Goal: Task Accomplishment & Management: Manage account settings

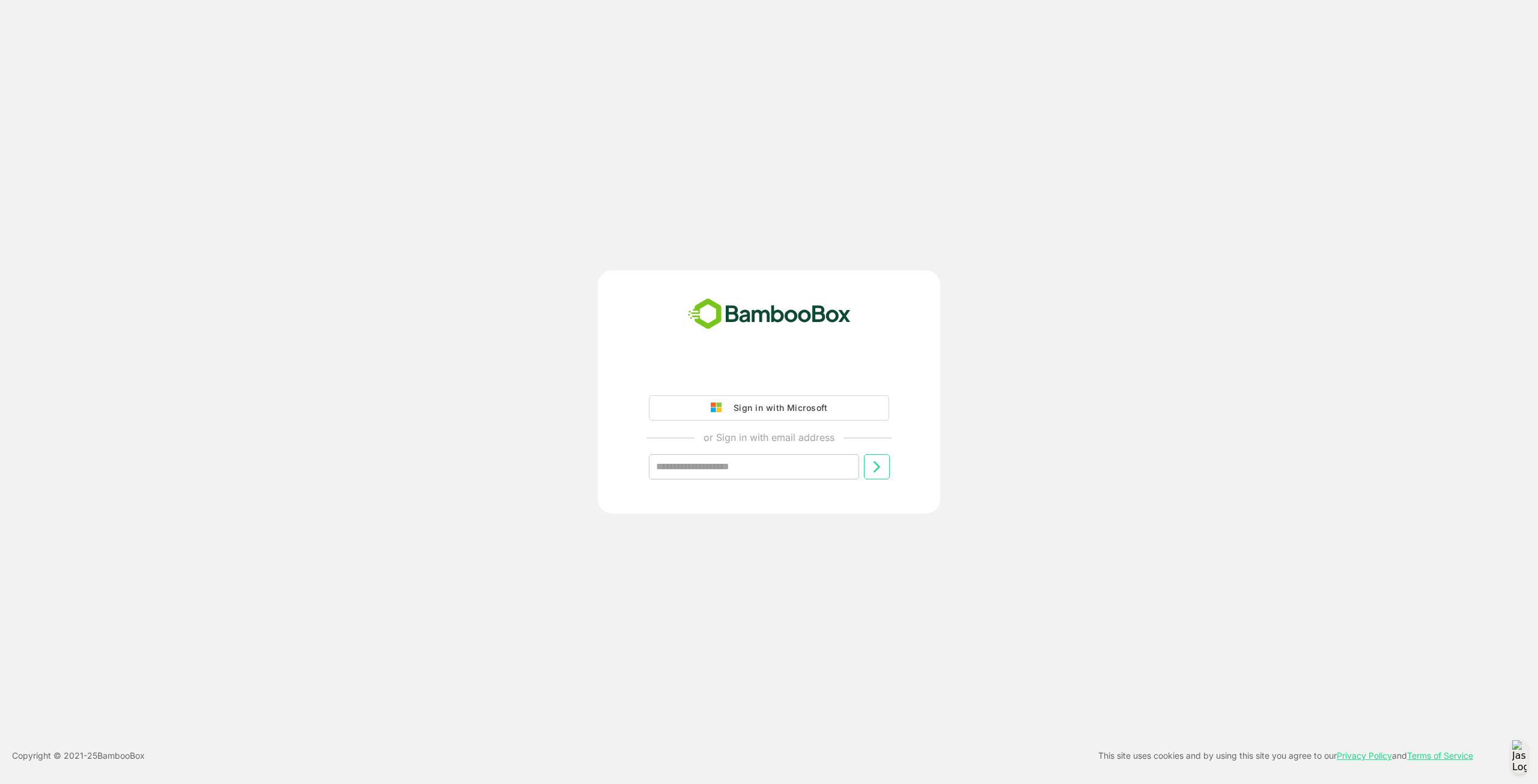
click at [787, 404] on div "Sign in with Microsoft" at bounding box center [777, 407] width 100 height 15
click at [781, 411] on div "Sign in with Microsoft" at bounding box center [777, 407] width 100 height 15
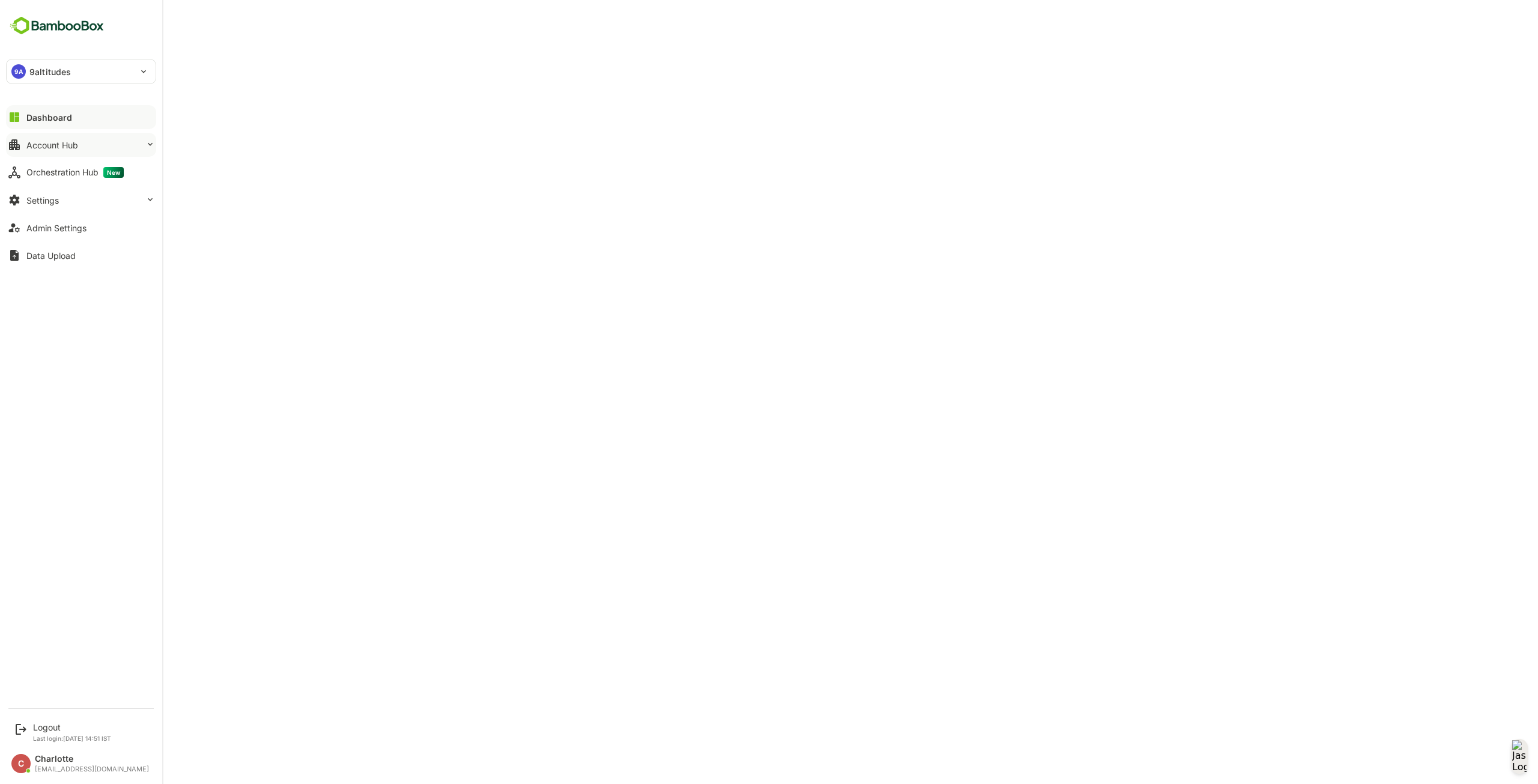
click at [76, 144] on div "Account Hub" at bounding box center [52, 145] width 52 height 10
click at [72, 189] on div "Segment Manager" at bounding box center [59, 193] width 66 height 10
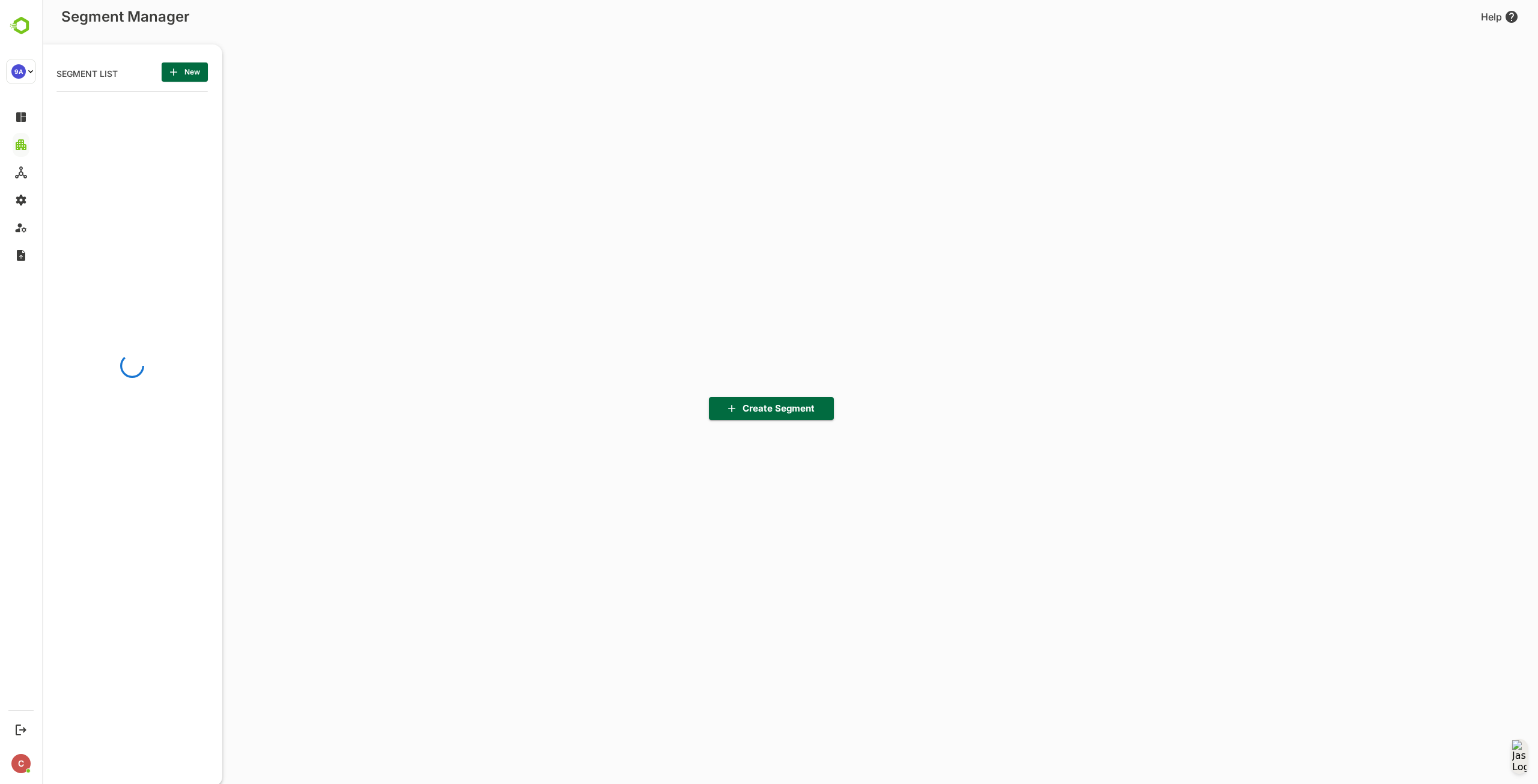
scroll to position [545, 148]
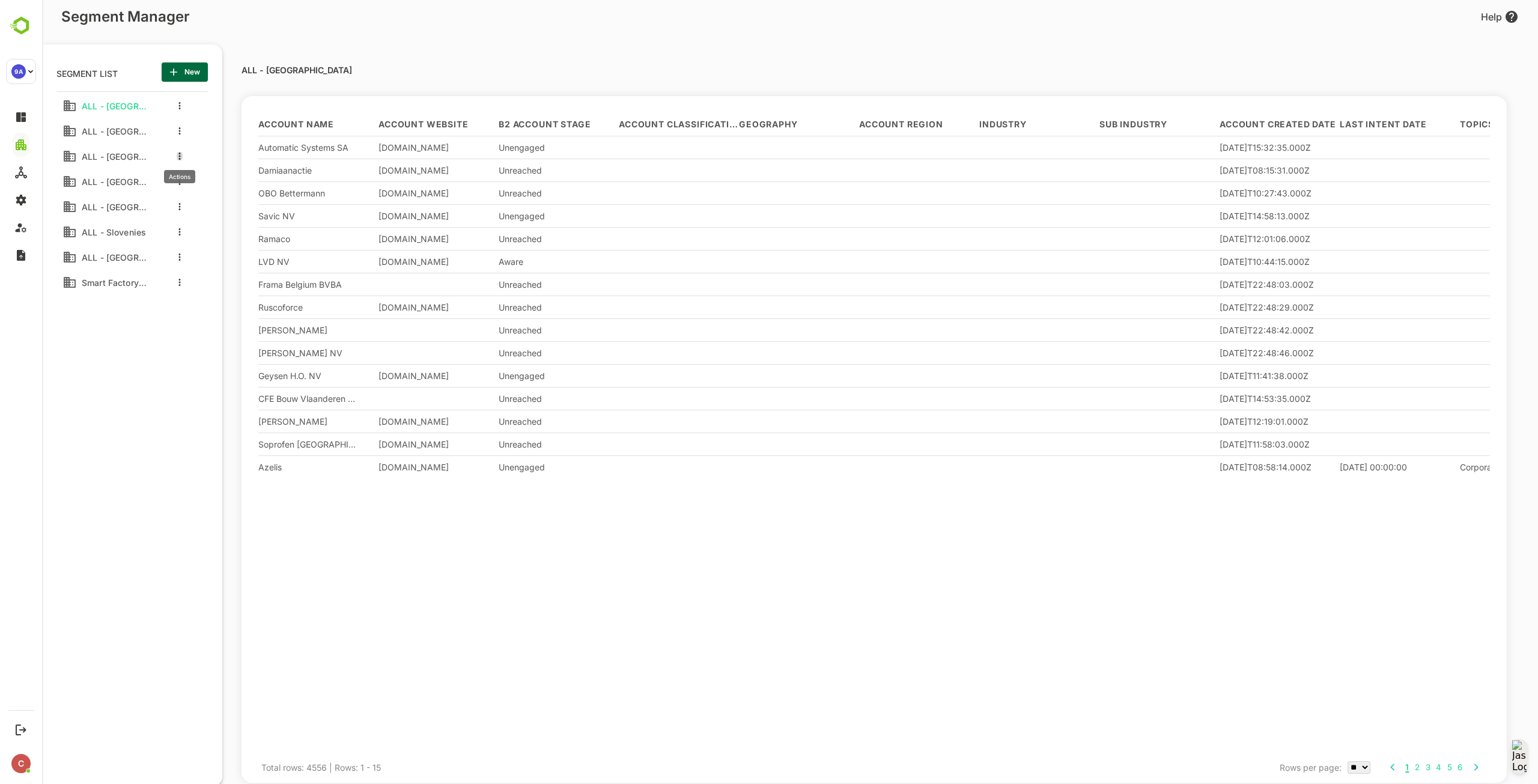
click at [181, 151] on button "more actions" at bounding box center [180, 156] width 6 height 11
click at [208, 170] on li "Edit" at bounding box center [231, 176] width 97 height 19
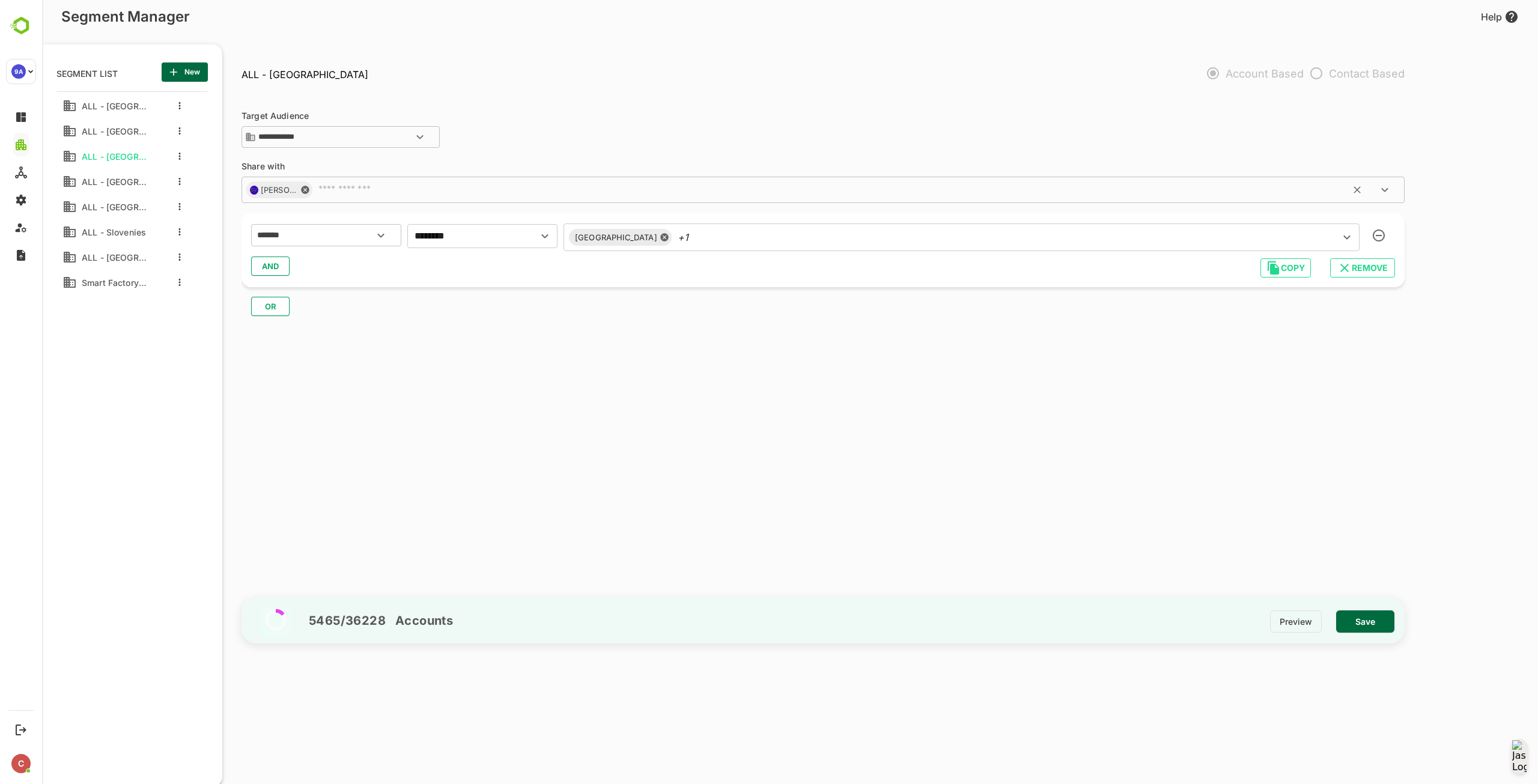
click at [392, 192] on input "text" at bounding box center [839, 190] width 1051 height 12
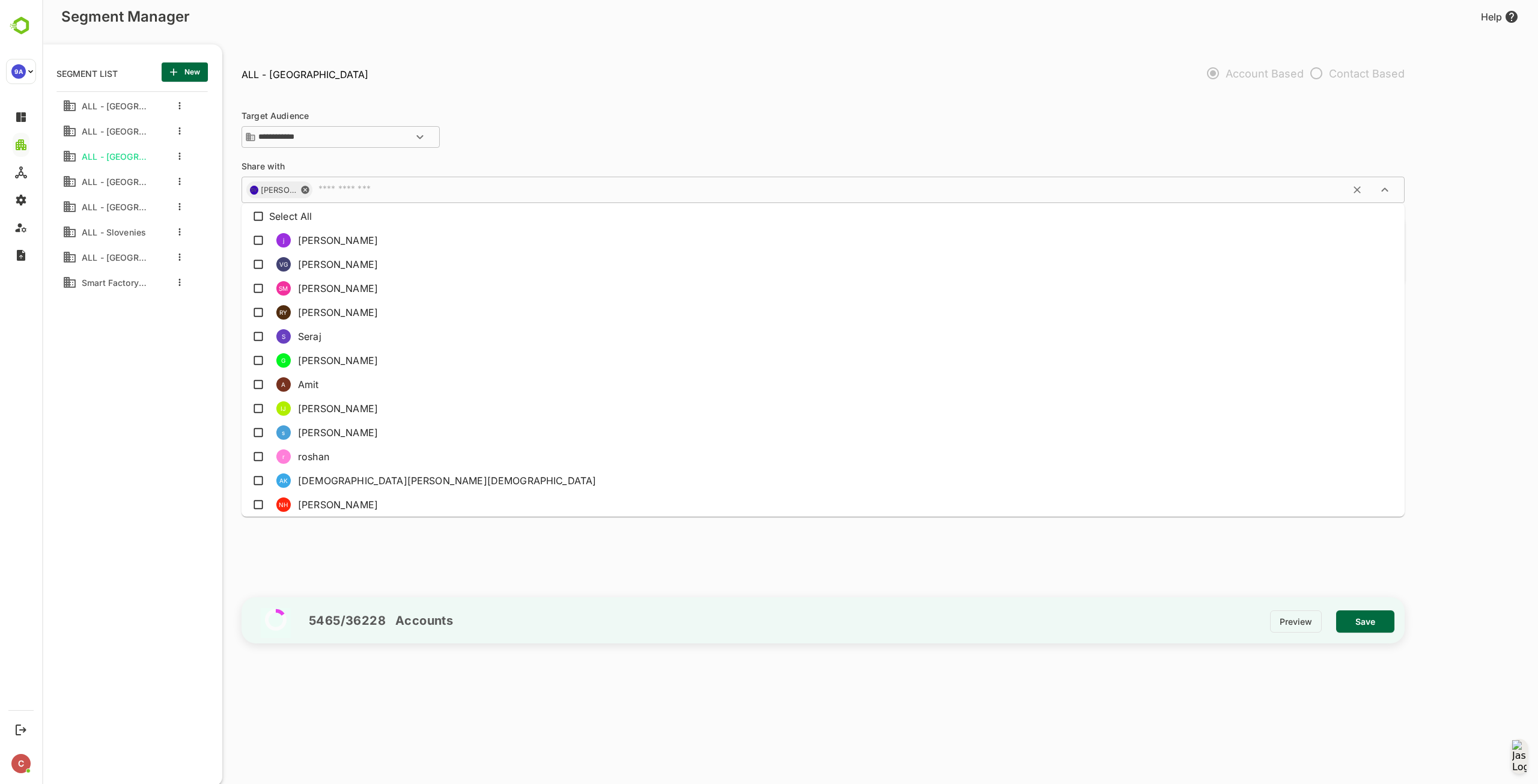
scroll to position [359, 0]
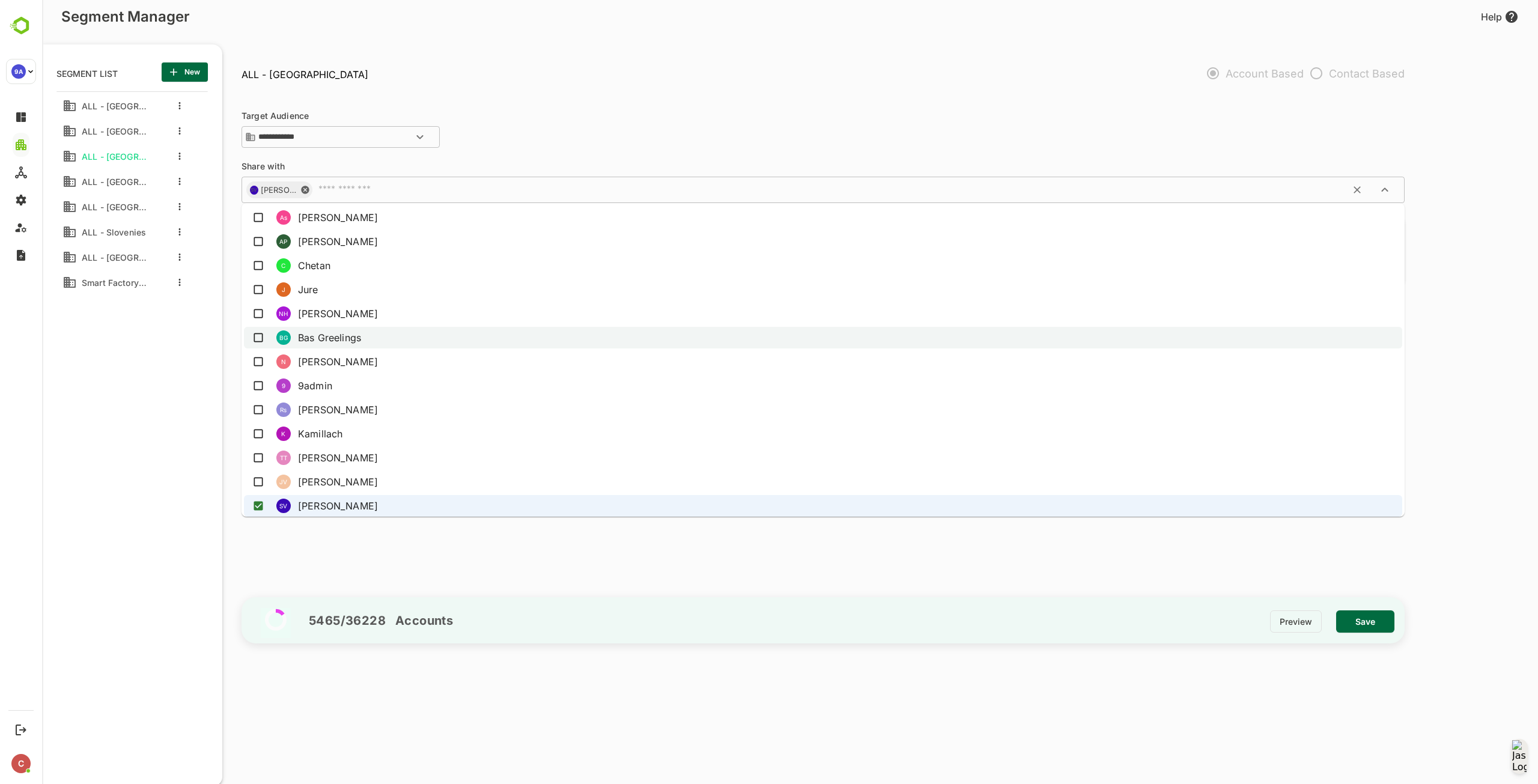
click at [339, 333] on li "BG Bas Greelings" at bounding box center [823, 338] width 1158 height 21
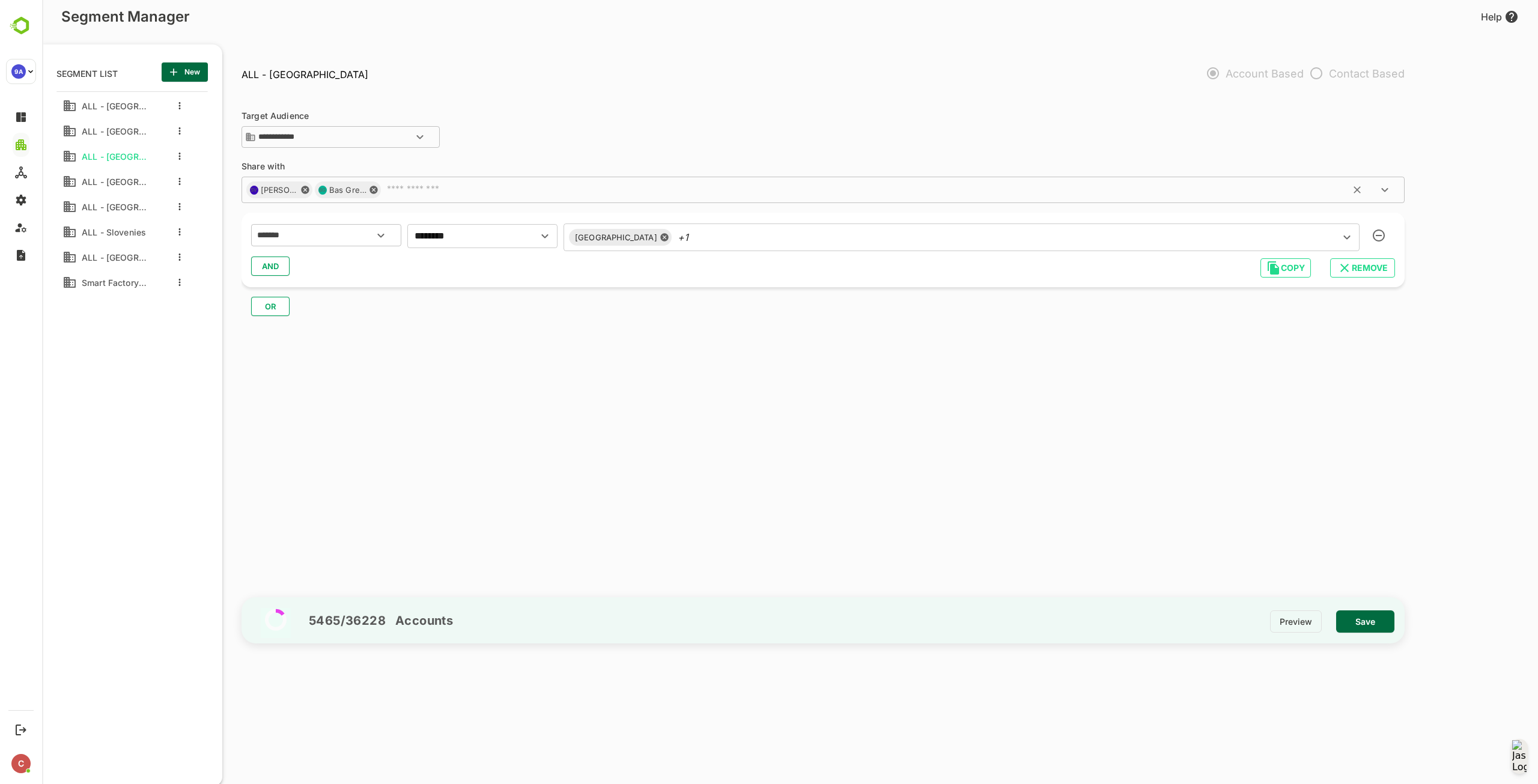
click at [412, 185] on input "text" at bounding box center [873, 190] width 983 height 12
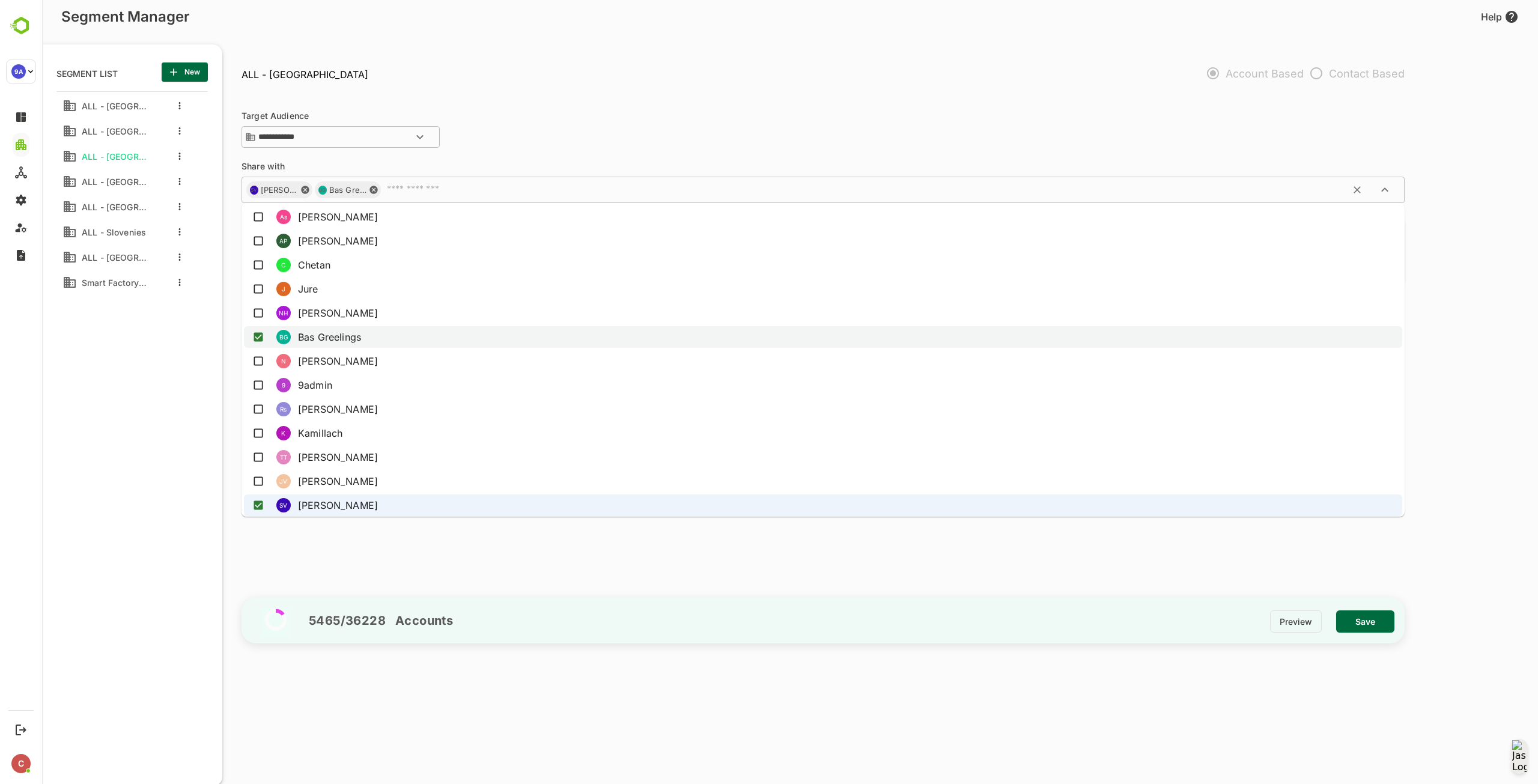
scroll to position [361, 0]
click at [373, 432] on li "K Kamillach" at bounding box center [823, 432] width 1158 height 21
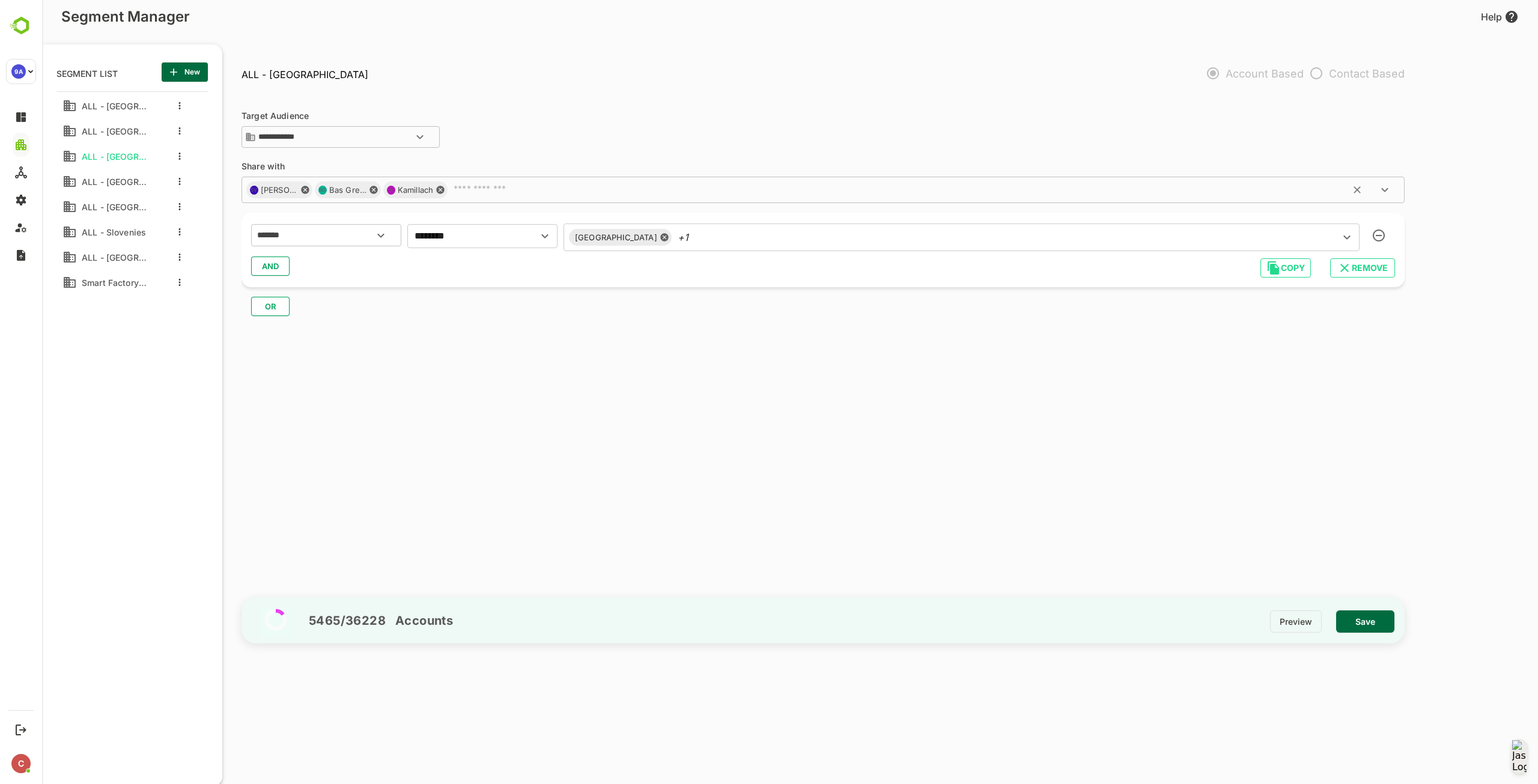
click at [478, 184] on input "text" at bounding box center [907, 190] width 917 height 12
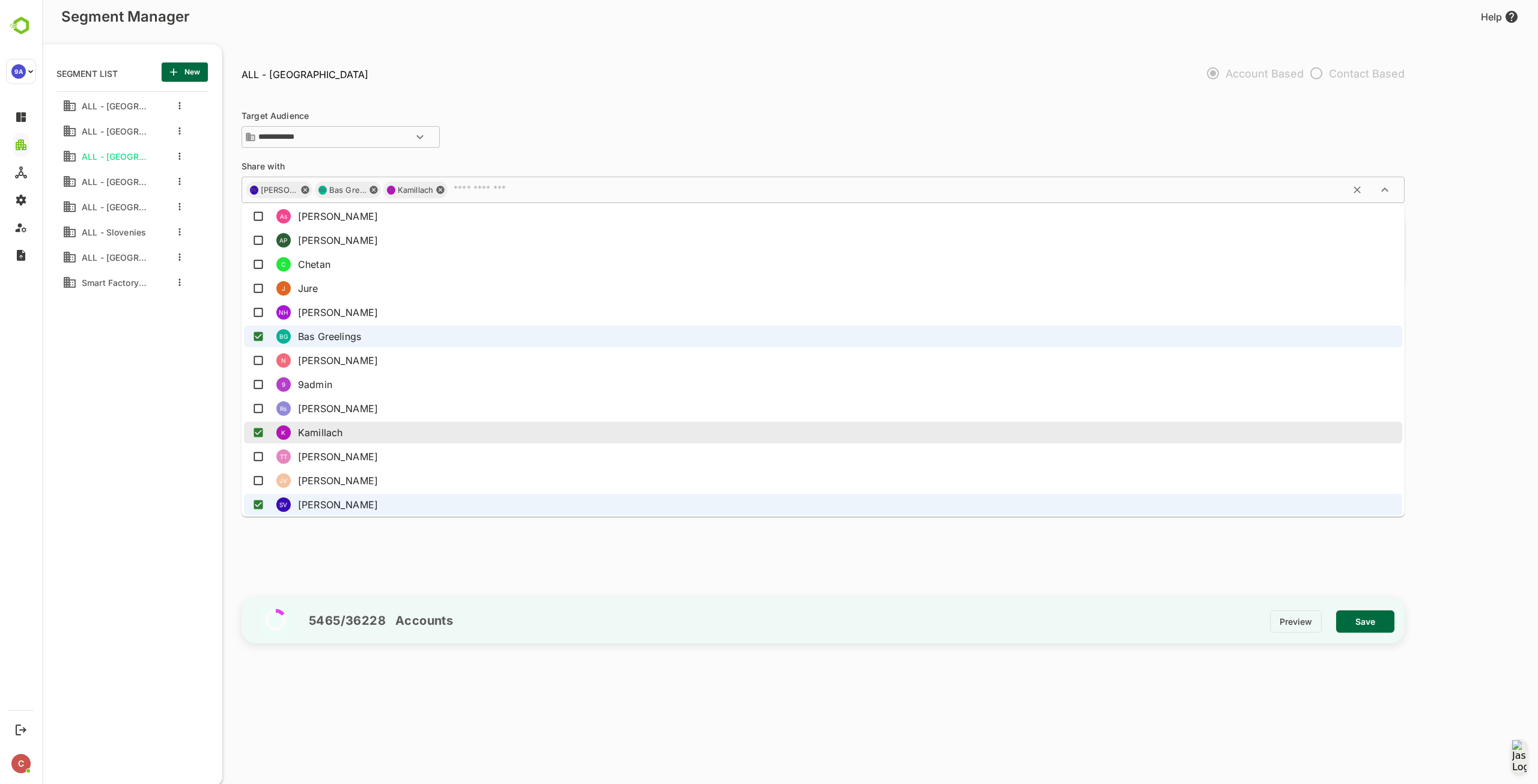
click at [424, 419] on ul "Select All j jishnu VG Vishal Gupta SM Saptarshi Mondal RY Rohan Y S Seraj G Go…" at bounding box center [822, 360] width 1163 height 314
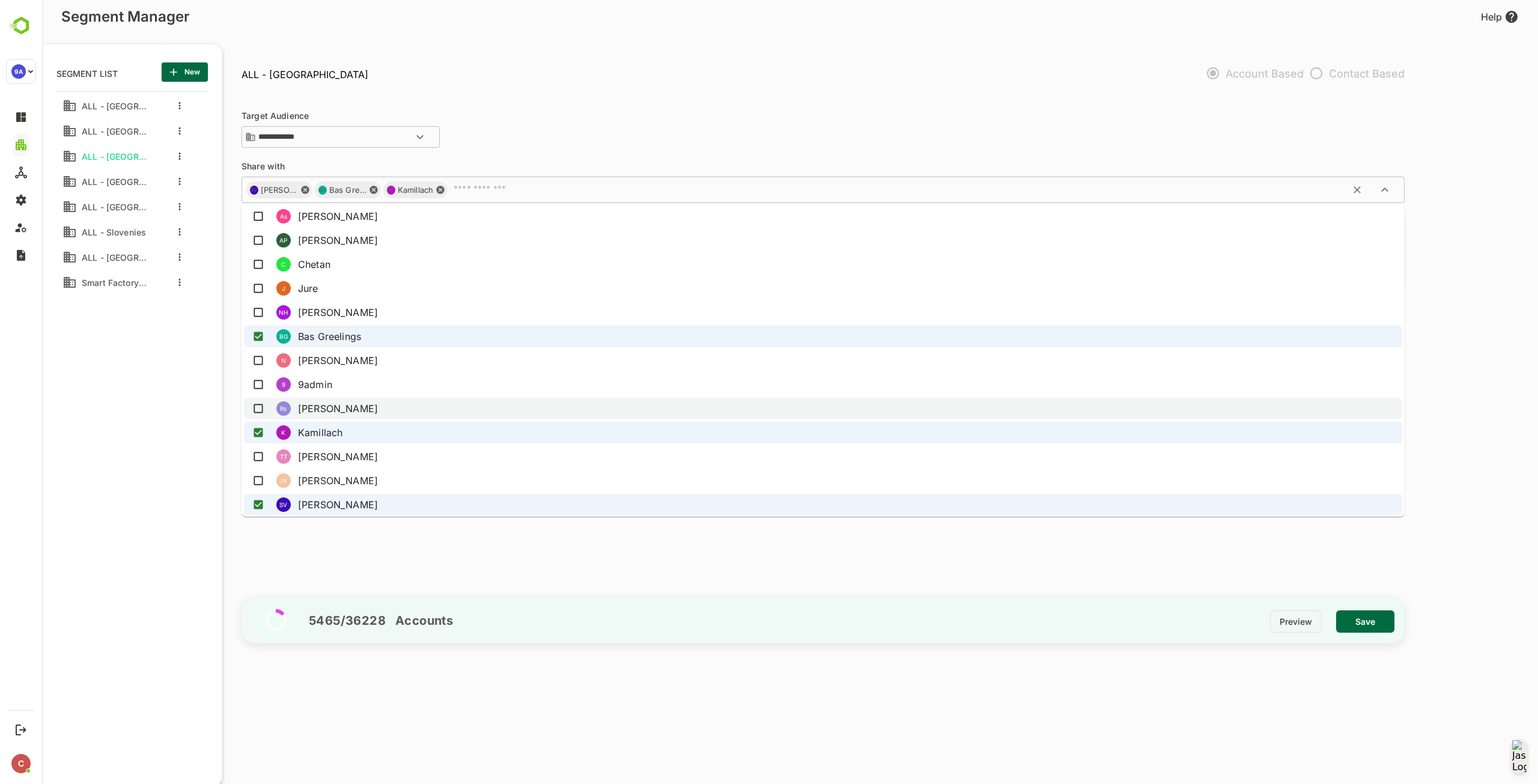
click at [423, 411] on li "Rs Rafael silva" at bounding box center [823, 408] width 1158 height 21
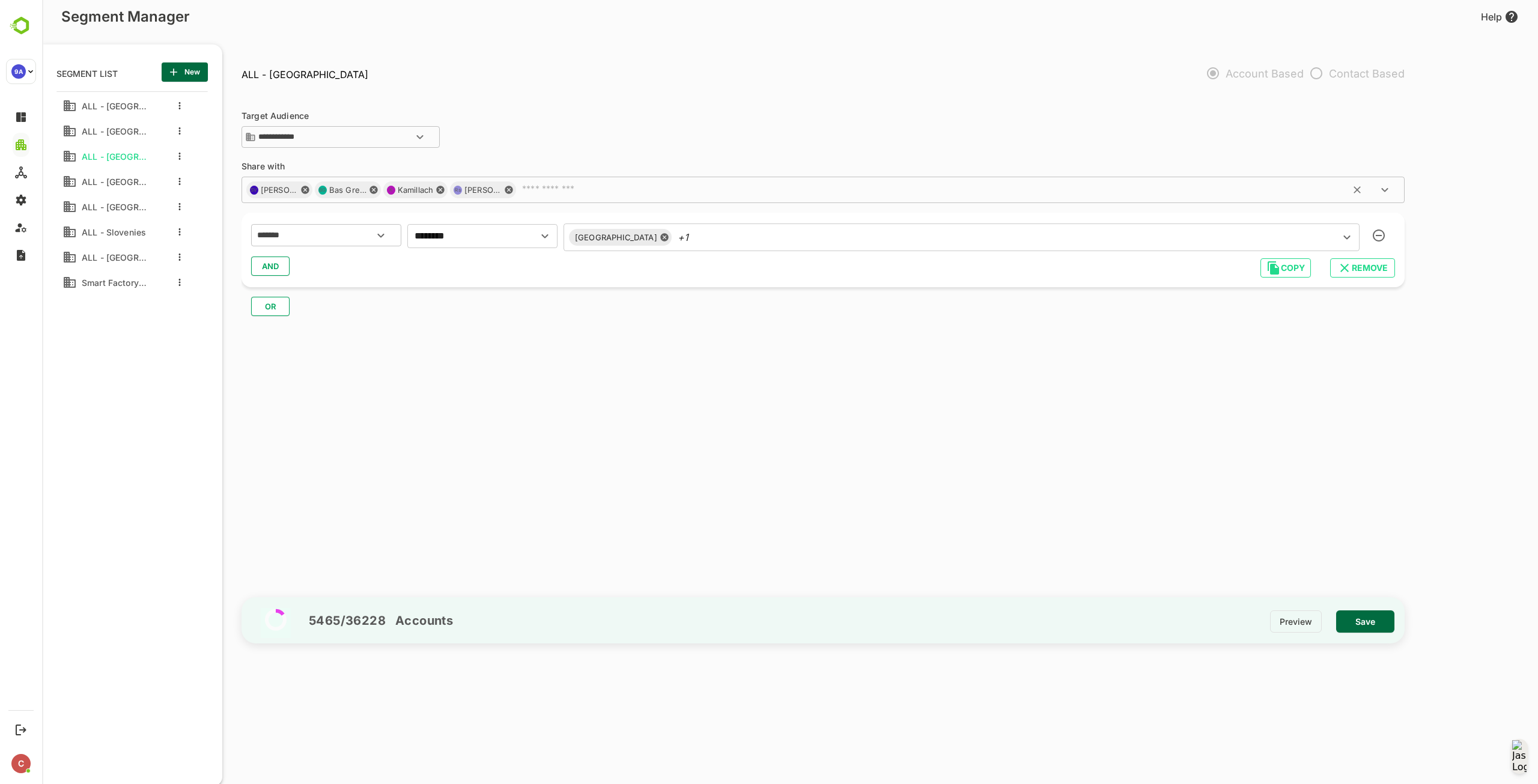
click at [631, 182] on div "SV Sarah Vandevijver BG Bas Greelings K Kamillach Rs Rafael silva ​" at bounding box center [822, 190] width 1163 height 26
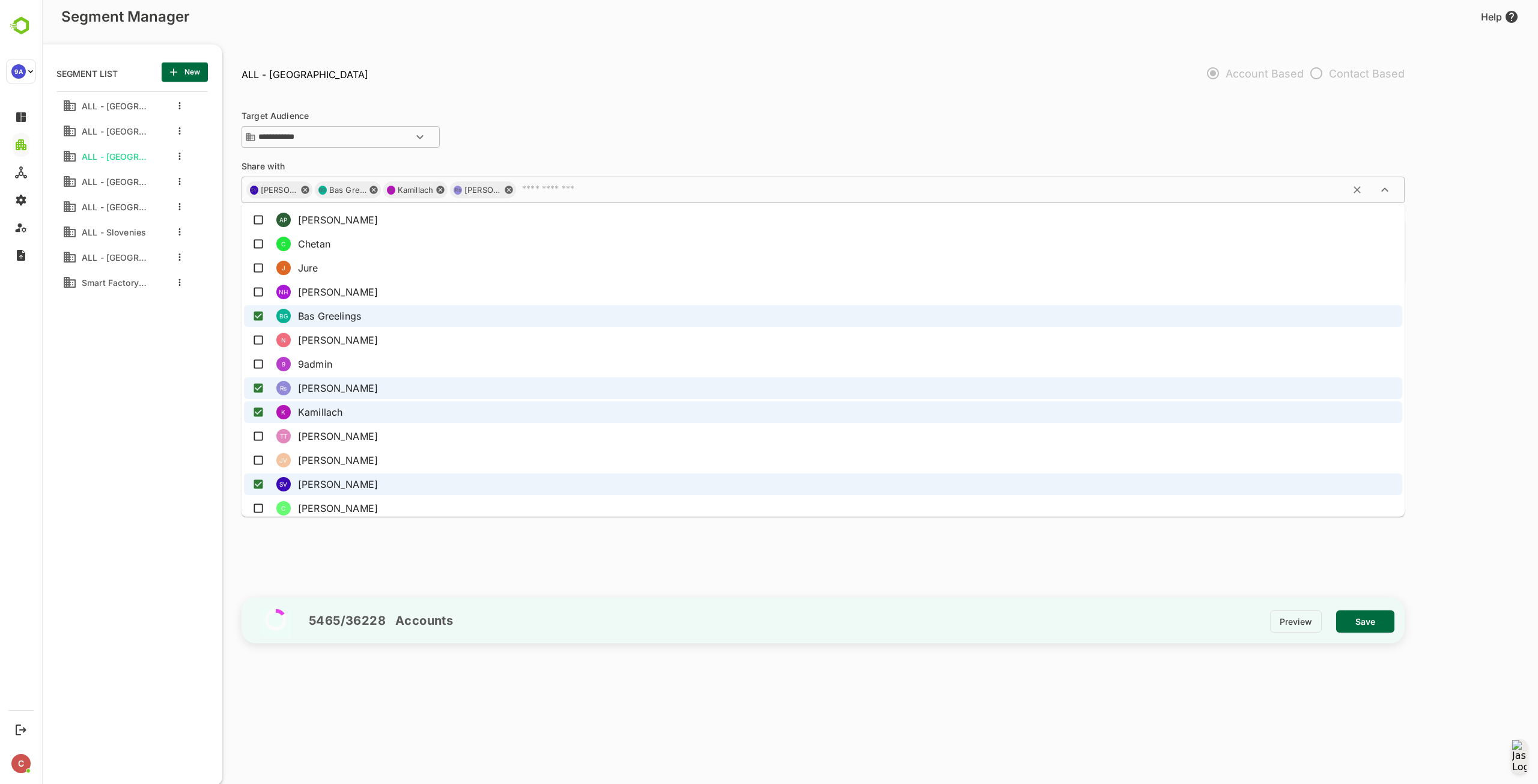
scroll to position [420, 0]
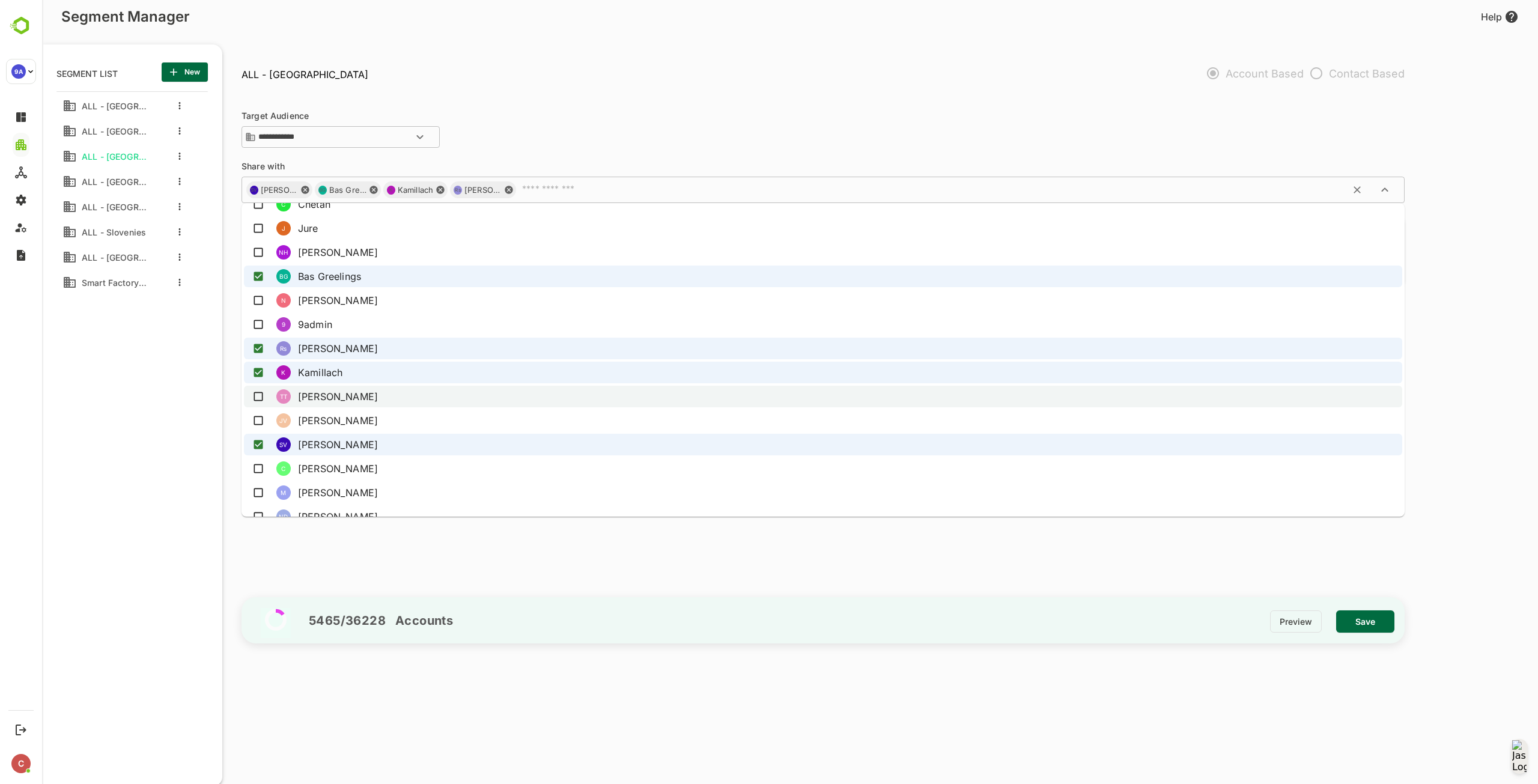
click at [468, 397] on li "TT Tim Tenvelden" at bounding box center [823, 396] width 1158 height 21
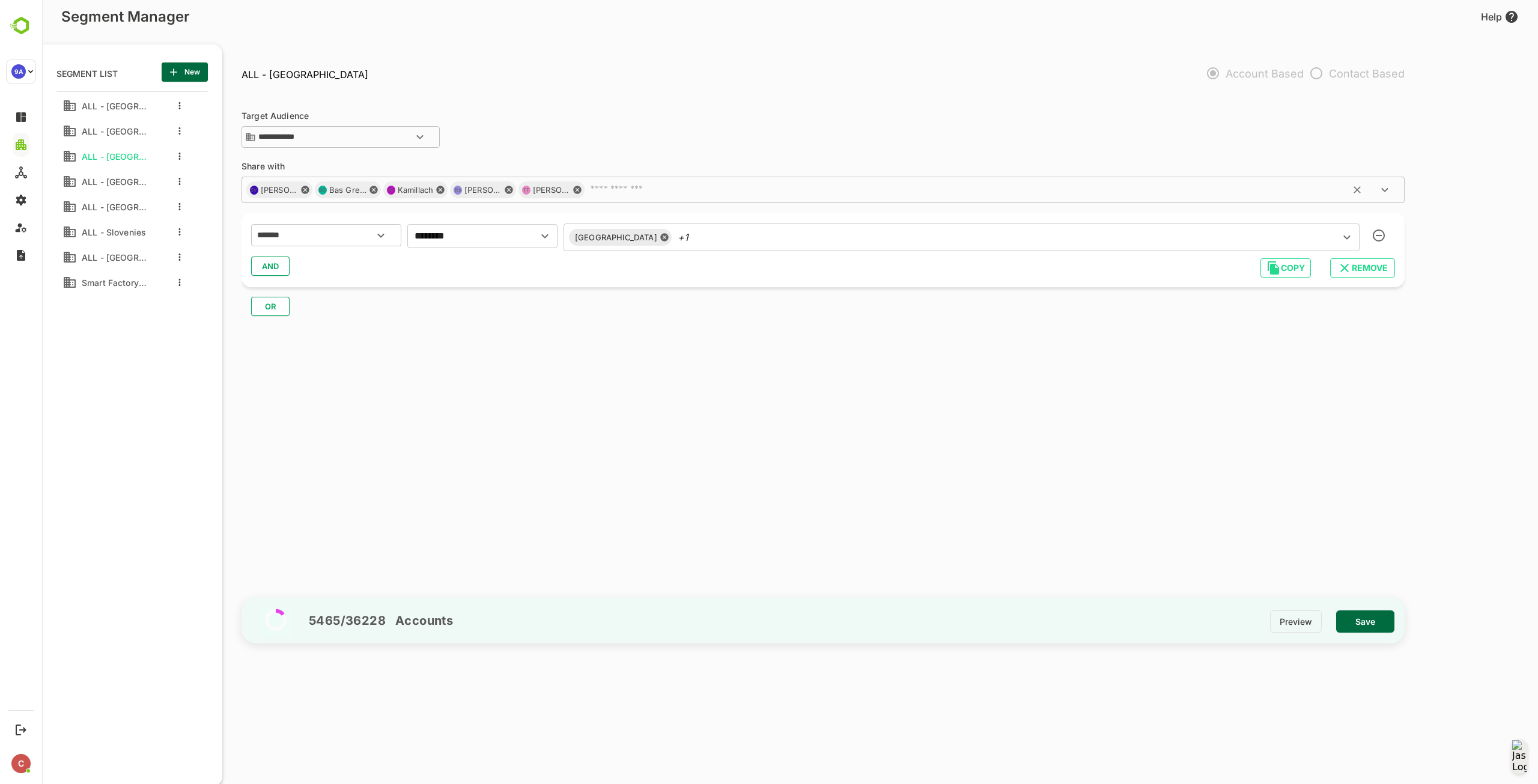
click at [673, 192] on input "text" at bounding box center [975, 190] width 779 height 12
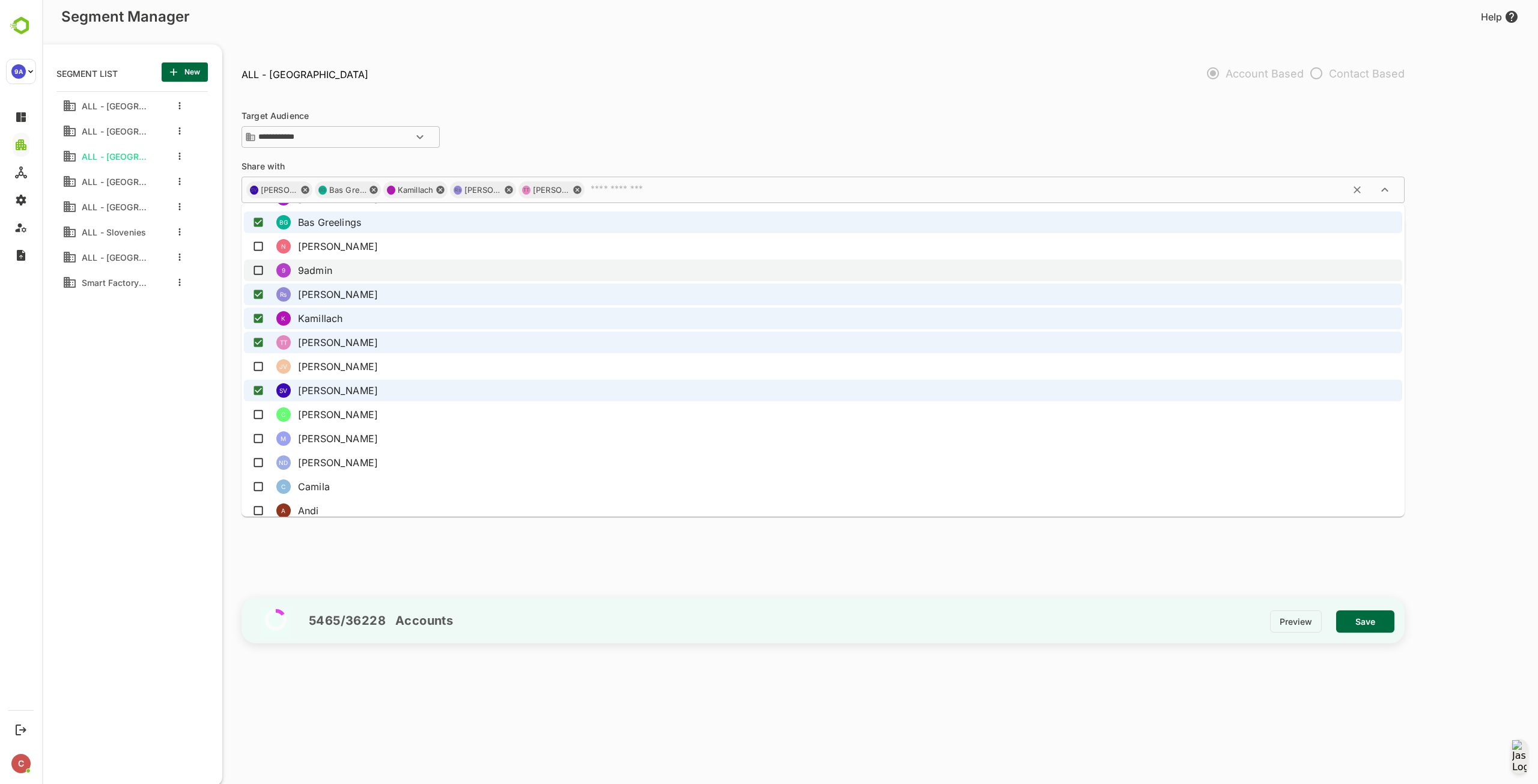
scroll to position [480, 0]
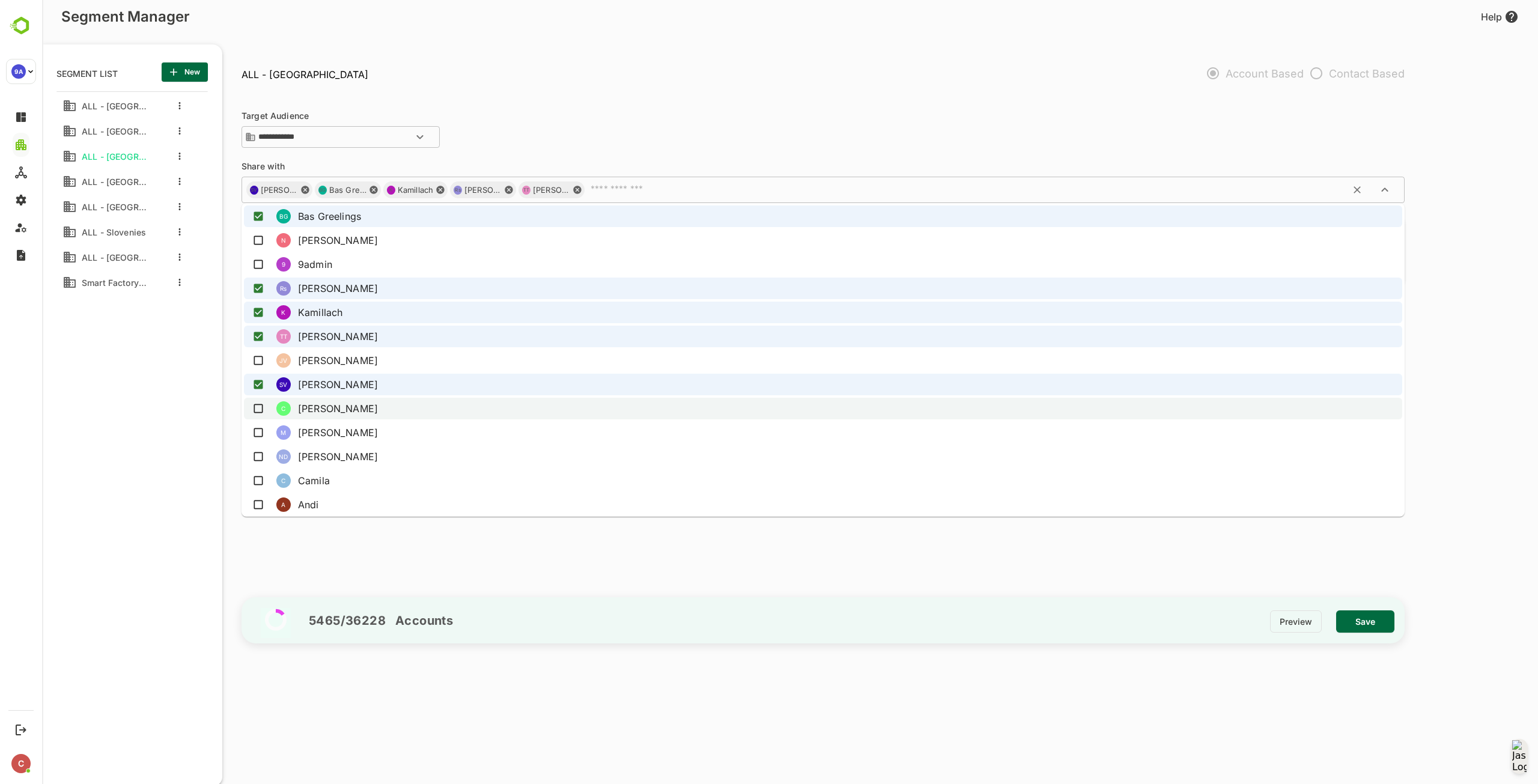
click at [381, 413] on li "C Charlene" at bounding box center [823, 408] width 1158 height 21
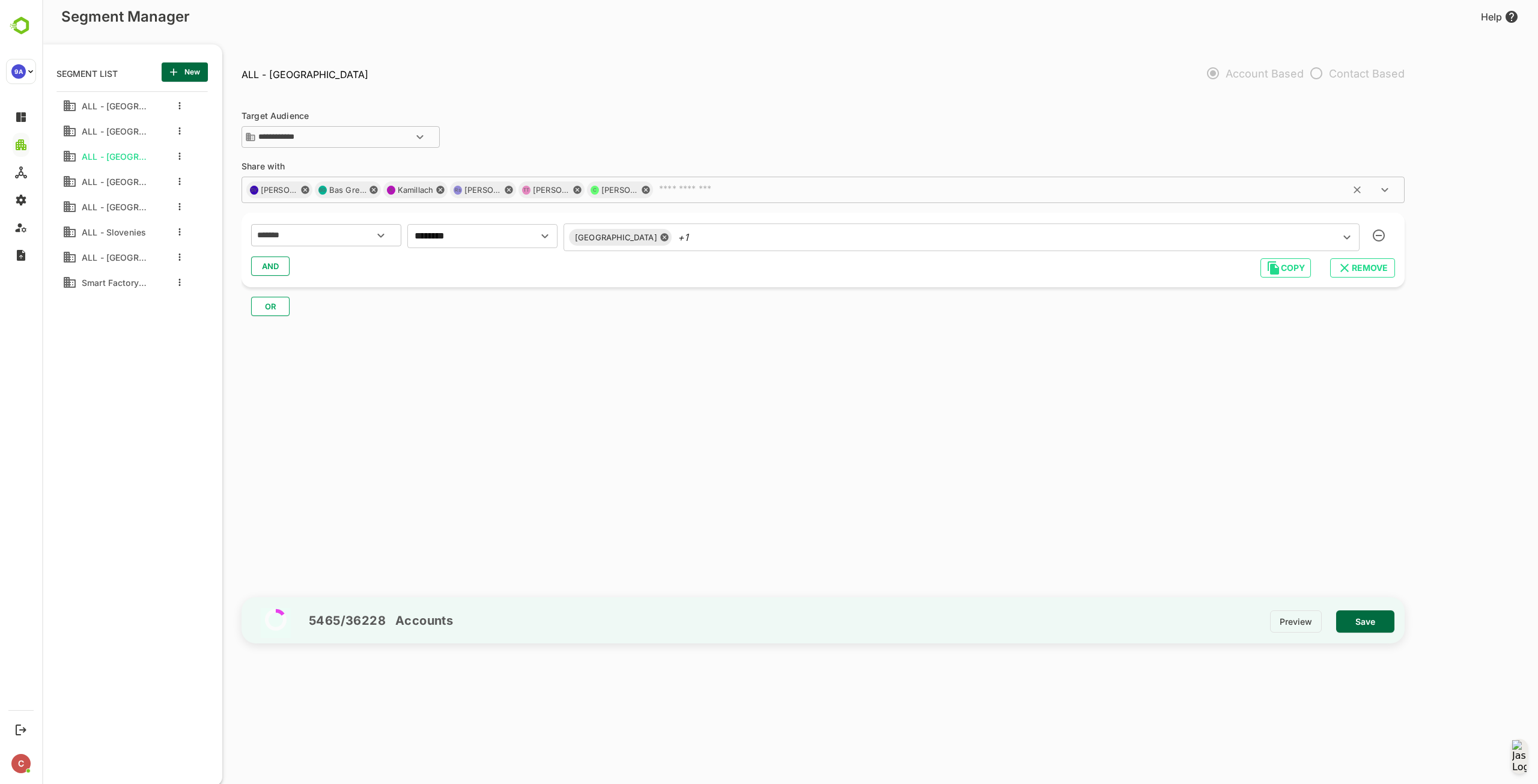
click at [720, 194] on input "text" at bounding box center [1009, 190] width 711 height 12
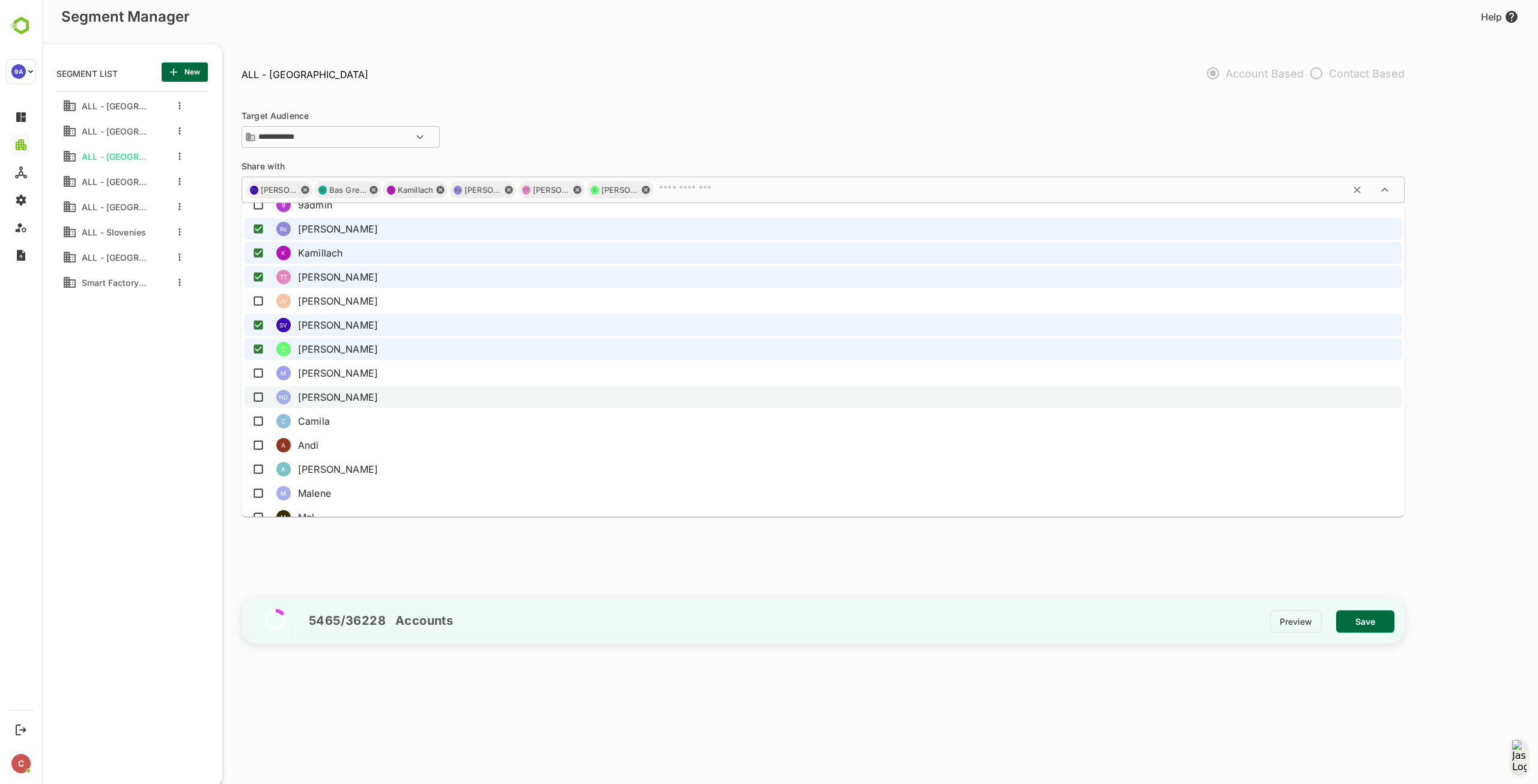
scroll to position [541, 0]
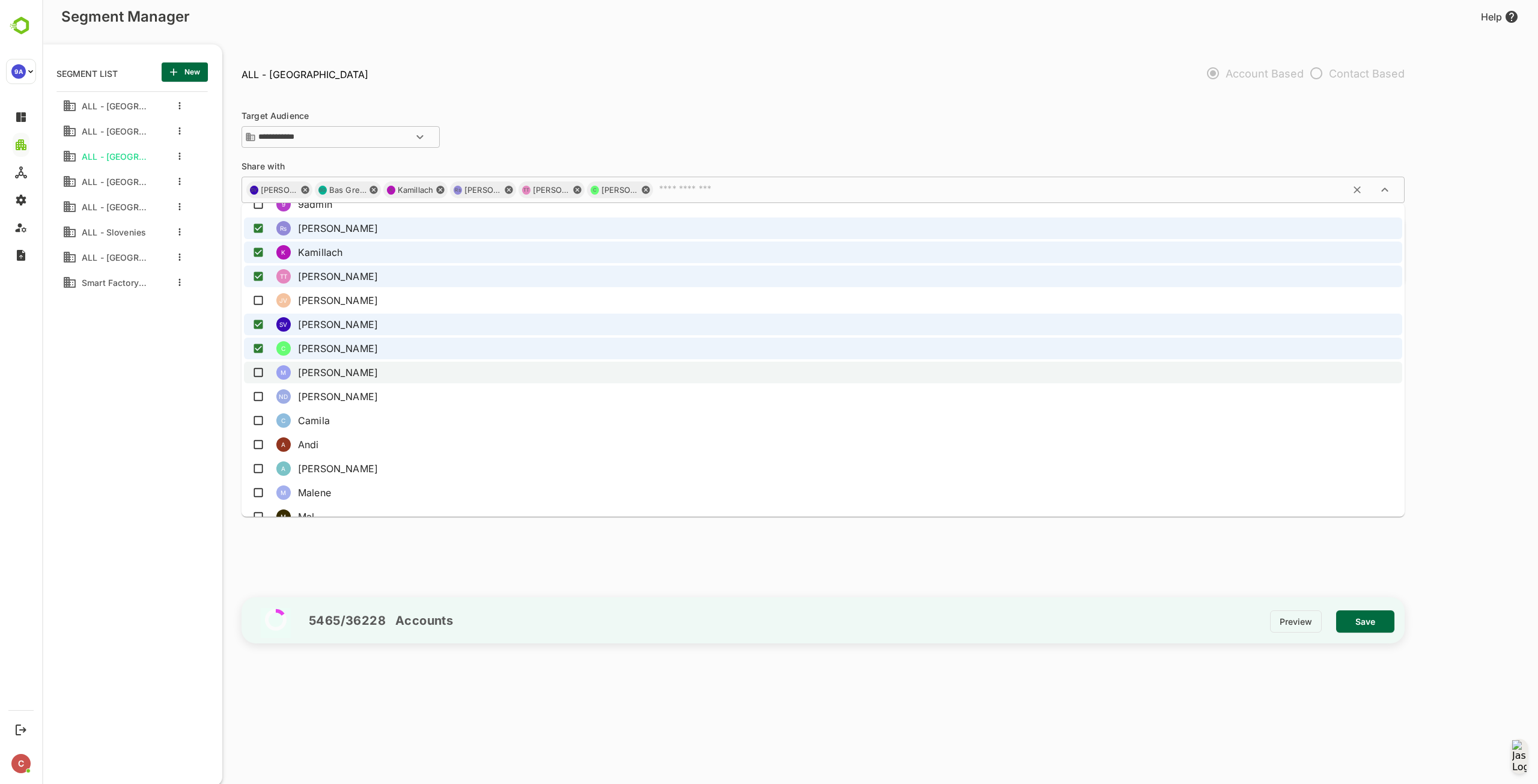
click at [412, 371] on li "M Martin" at bounding box center [823, 373] width 1158 height 21
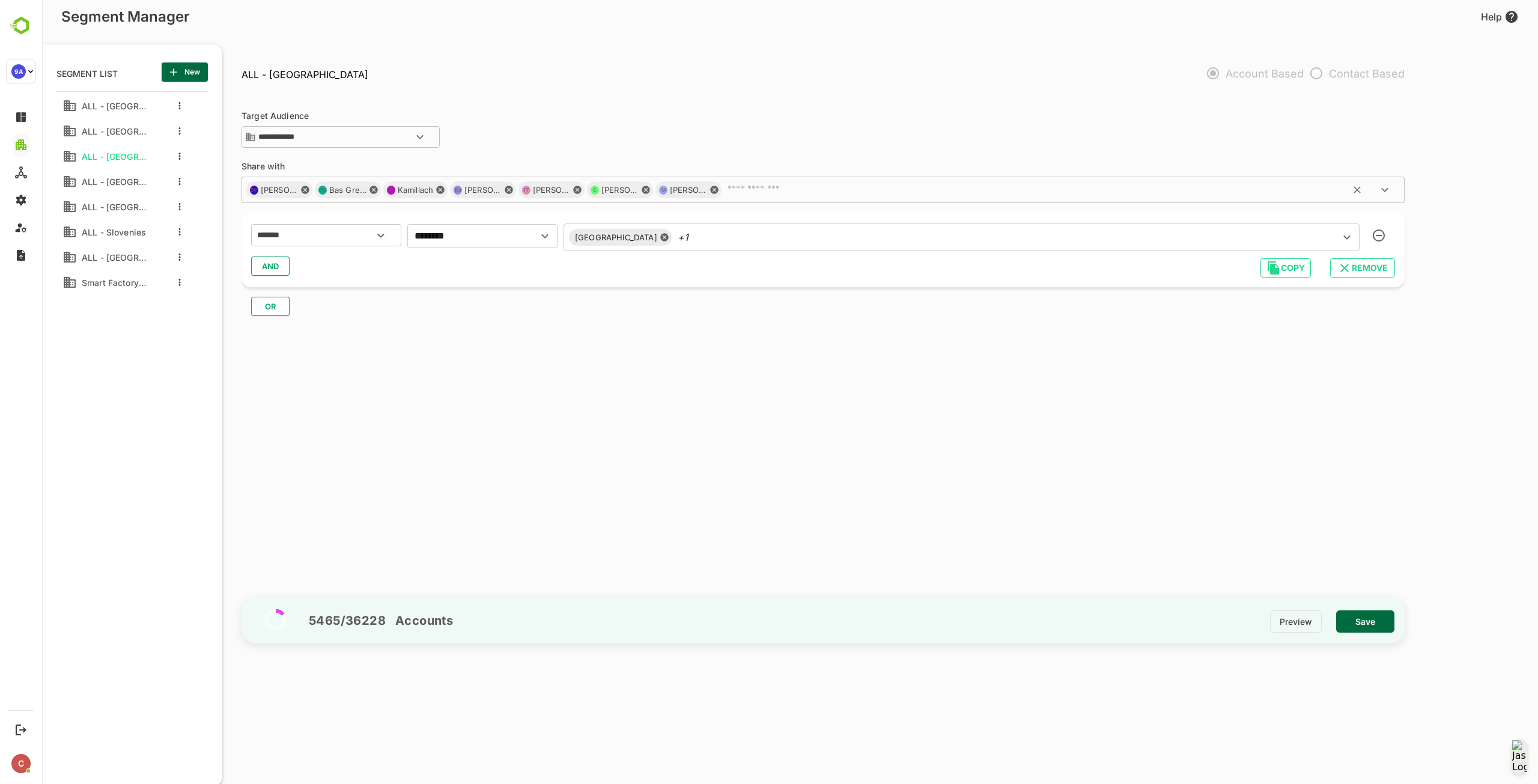
click at [787, 190] on input "text" at bounding box center [1043, 190] width 643 height 12
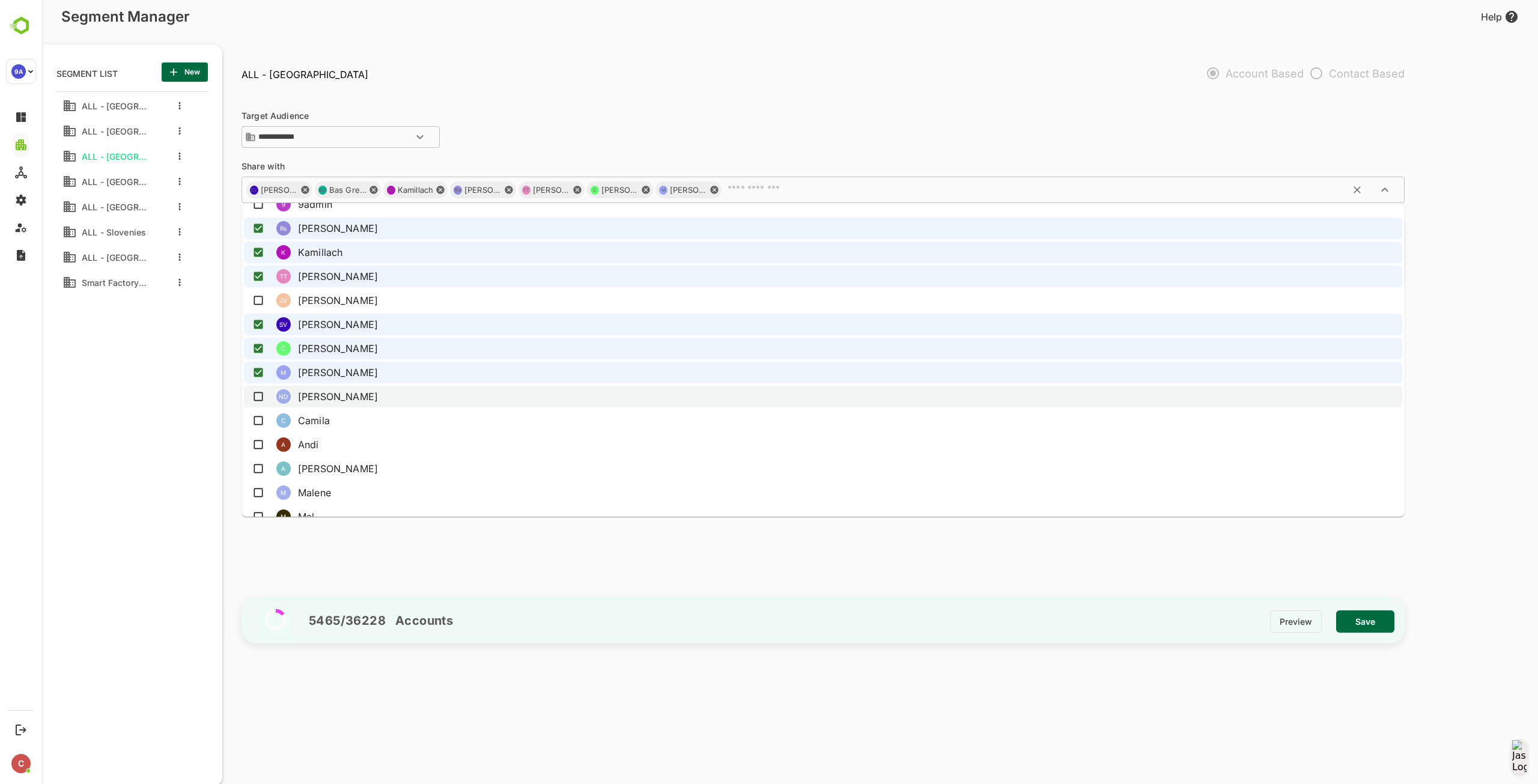
click at [368, 395] on li "ND Nese Demir" at bounding box center [823, 396] width 1158 height 21
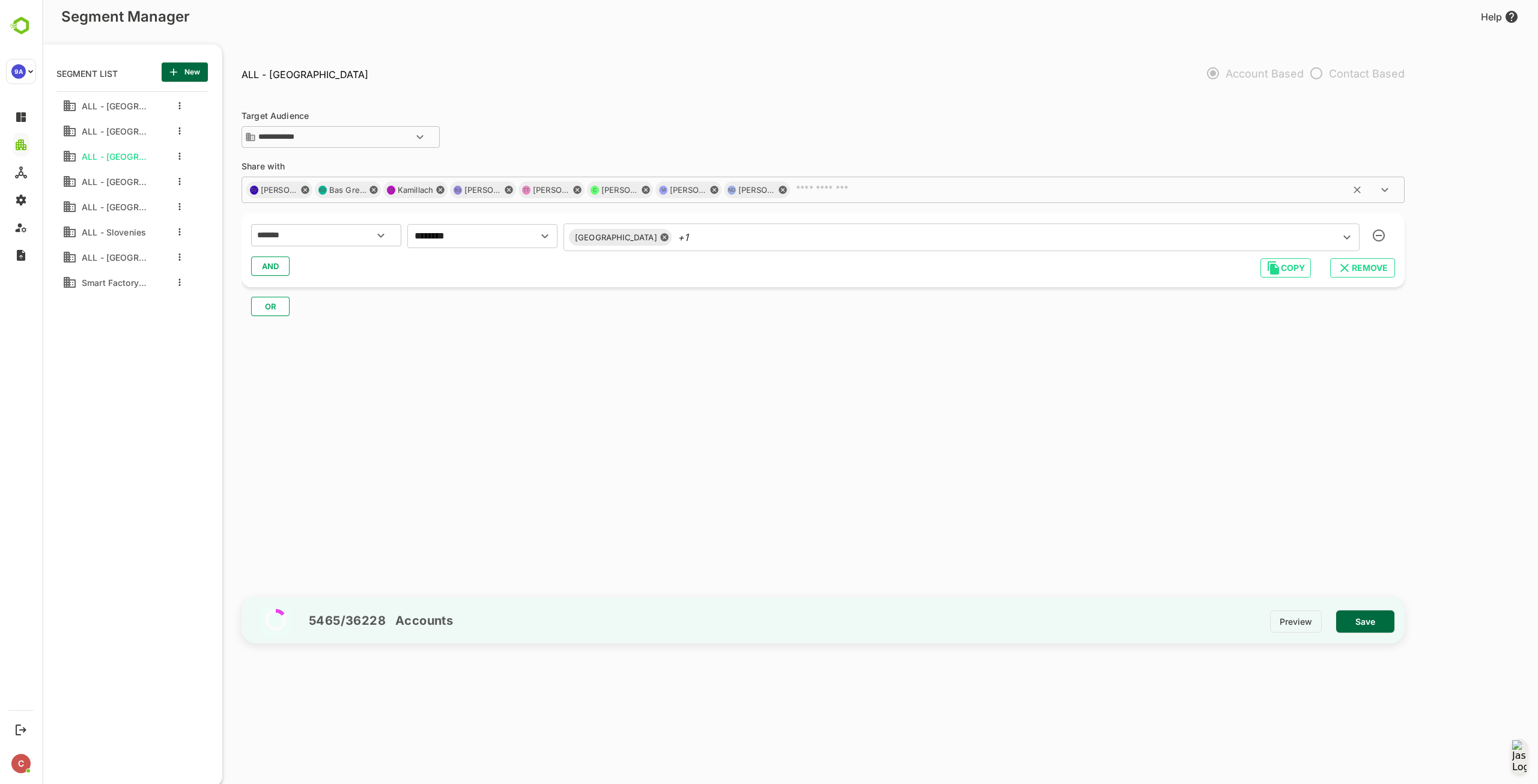
click at [905, 196] on div "SV Sarah Vandevijver BG Bas Greelings K Kamillach Rs Rafael silva TT Tim Tenvel…" at bounding box center [822, 190] width 1163 height 26
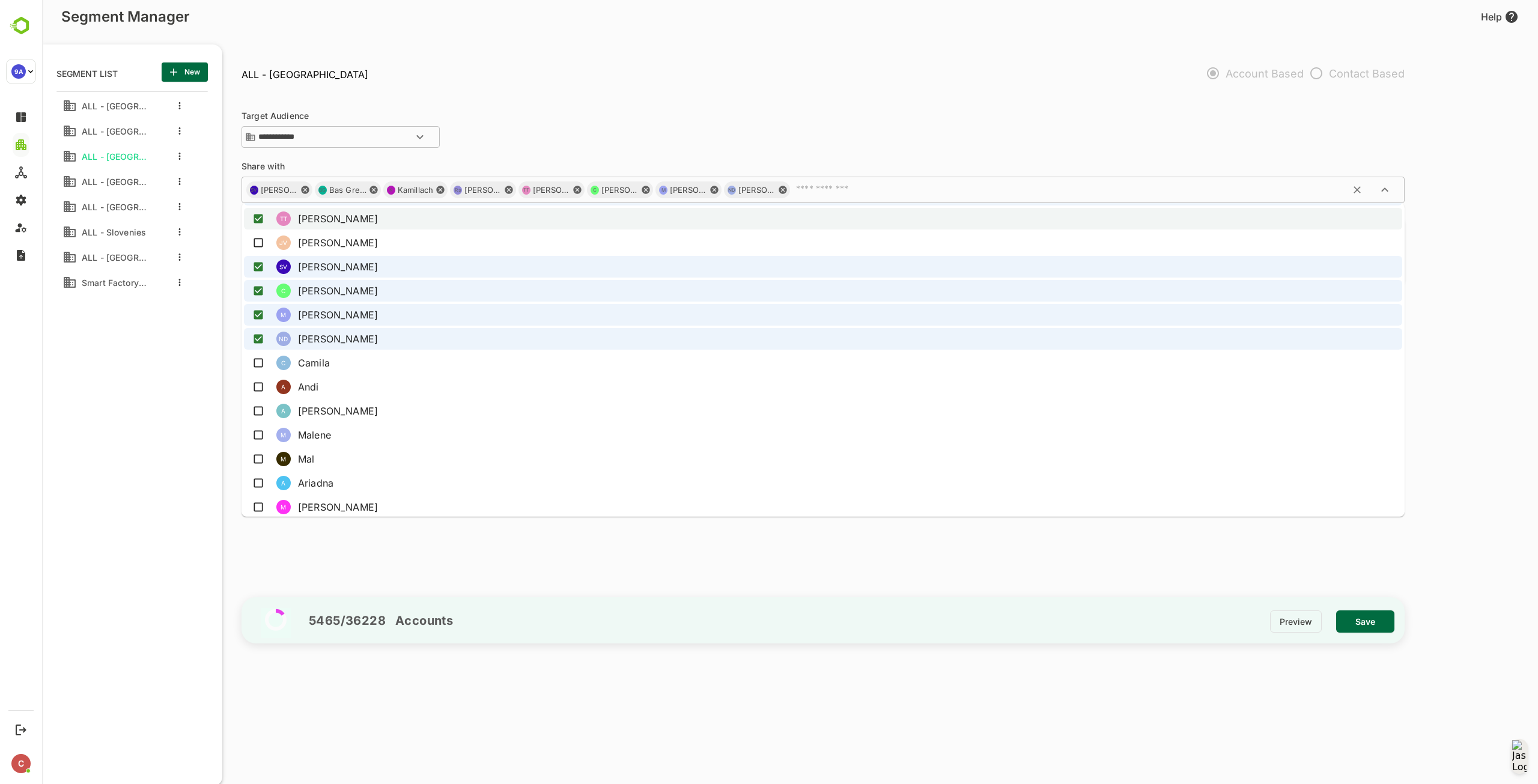
scroll to position [602, 0]
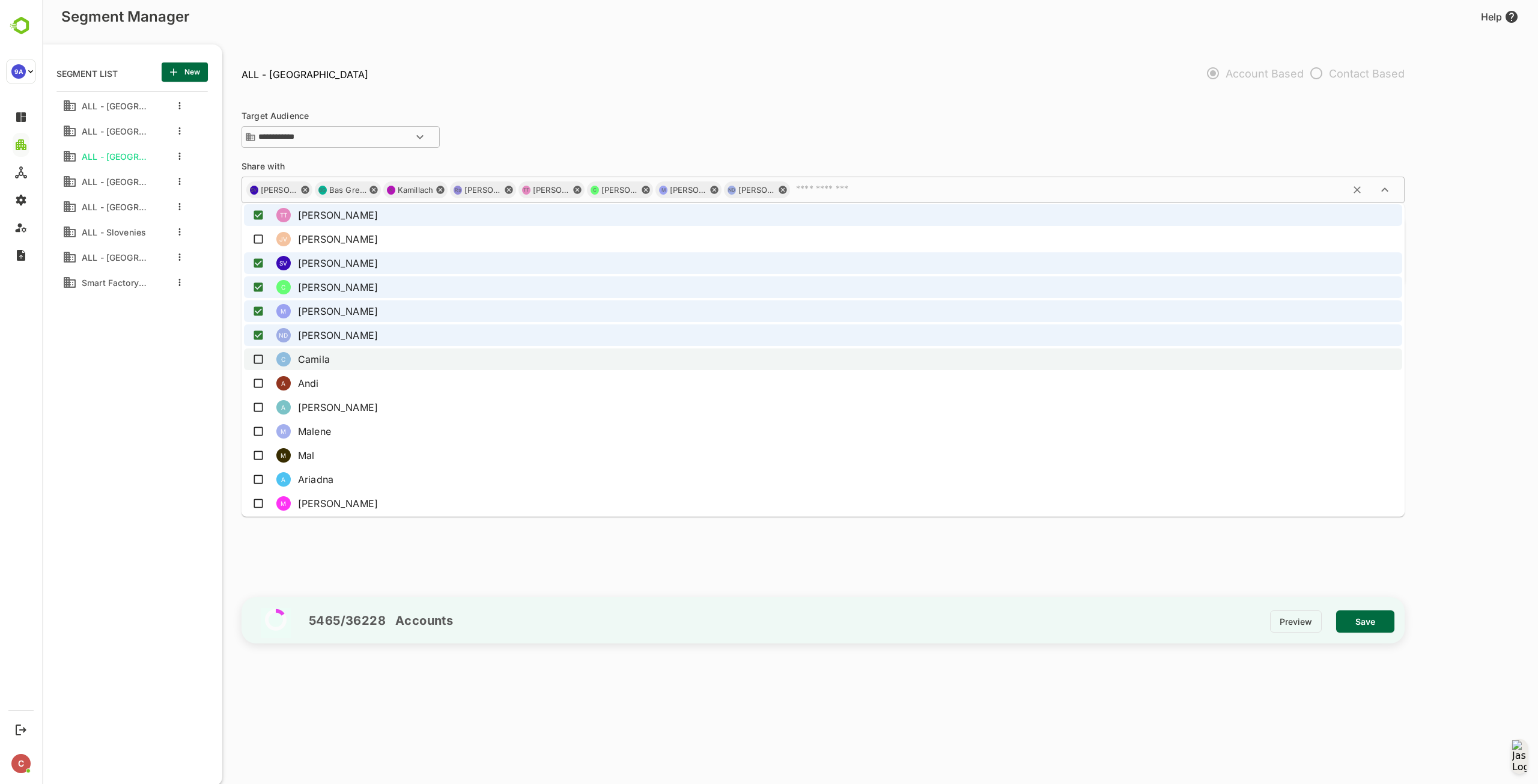
click at [464, 358] on li "C Camila" at bounding box center [823, 359] width 1158 height 21
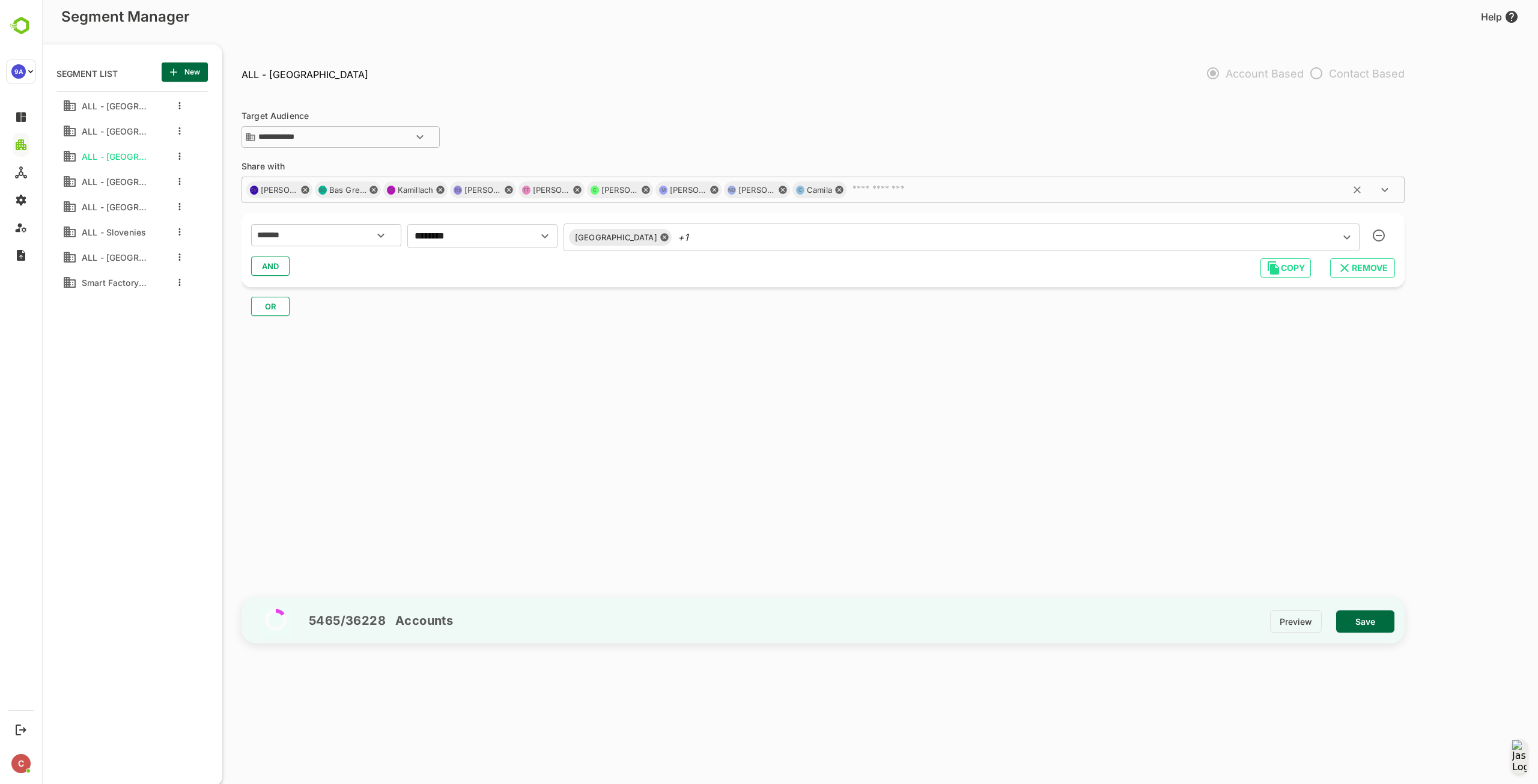
click at [864, 196] on div "SV Sarah Vandevijver BG Bas Greelings K Kamillach Rs Rafael silva TT Tim Tenvel…" at bounding box center [822, 190] width 1163 height 26
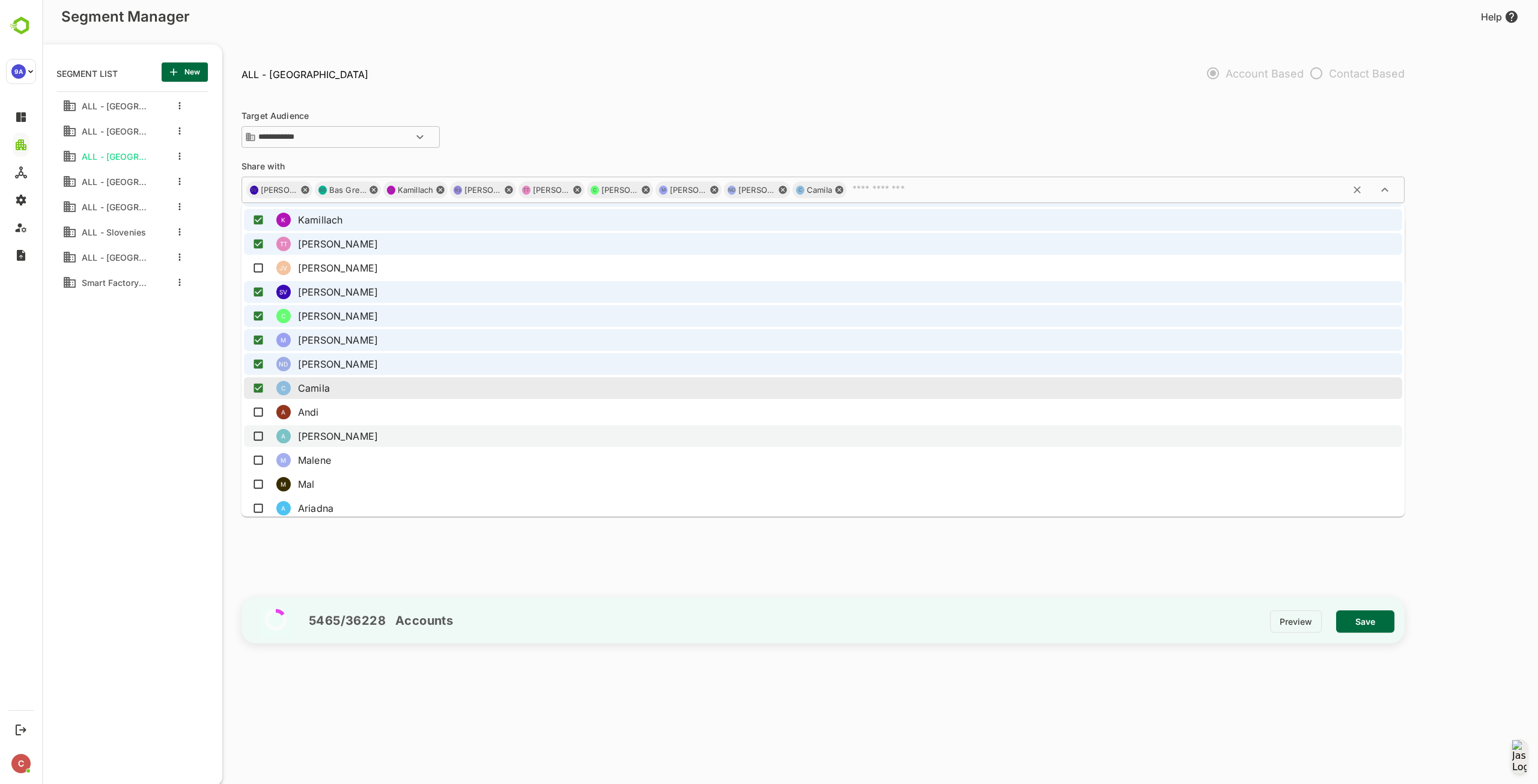
scroll to position [600, 0]
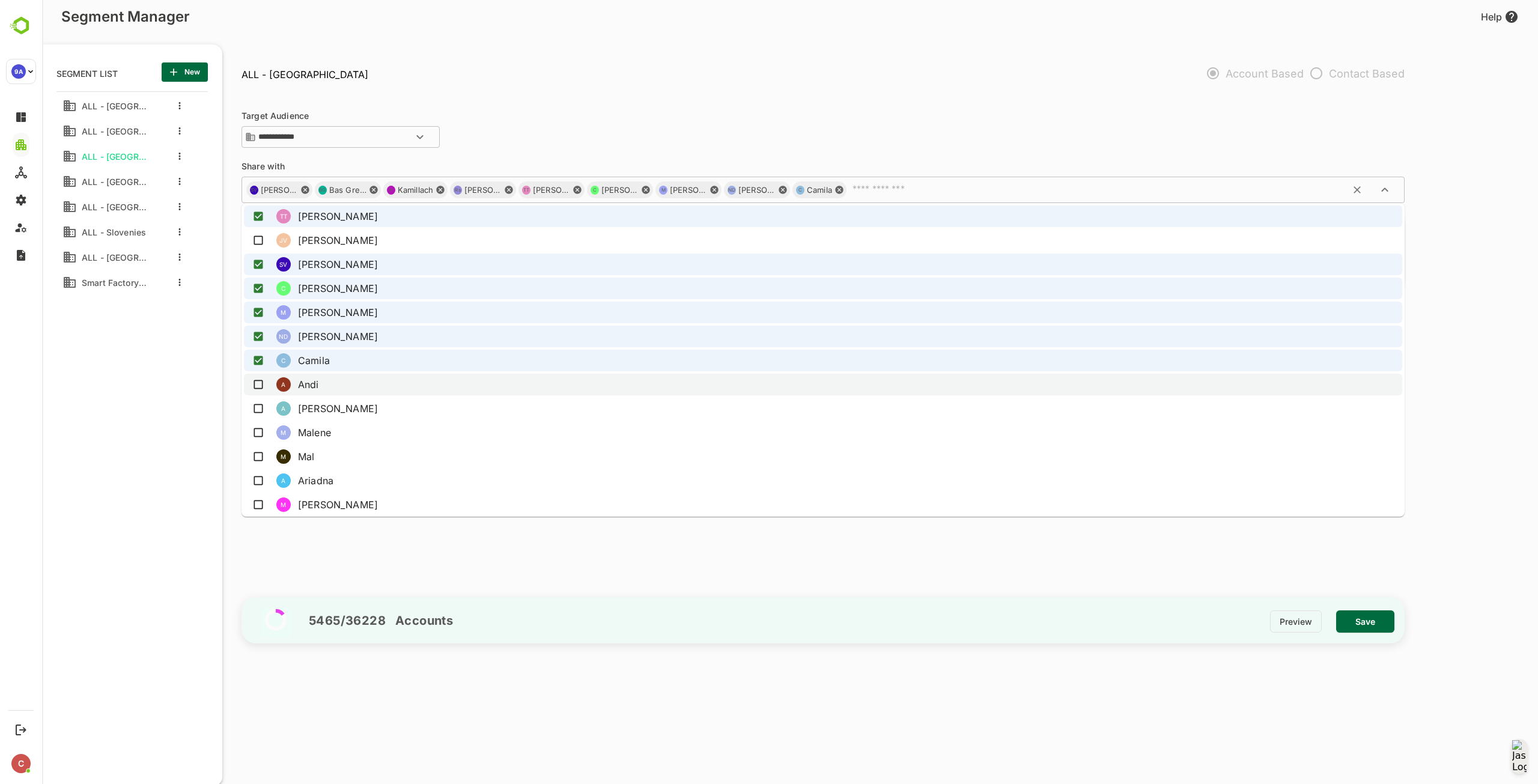
click at [470, 383] on li "A Andi" at bounding box center [823, 385] width 1158 height 21
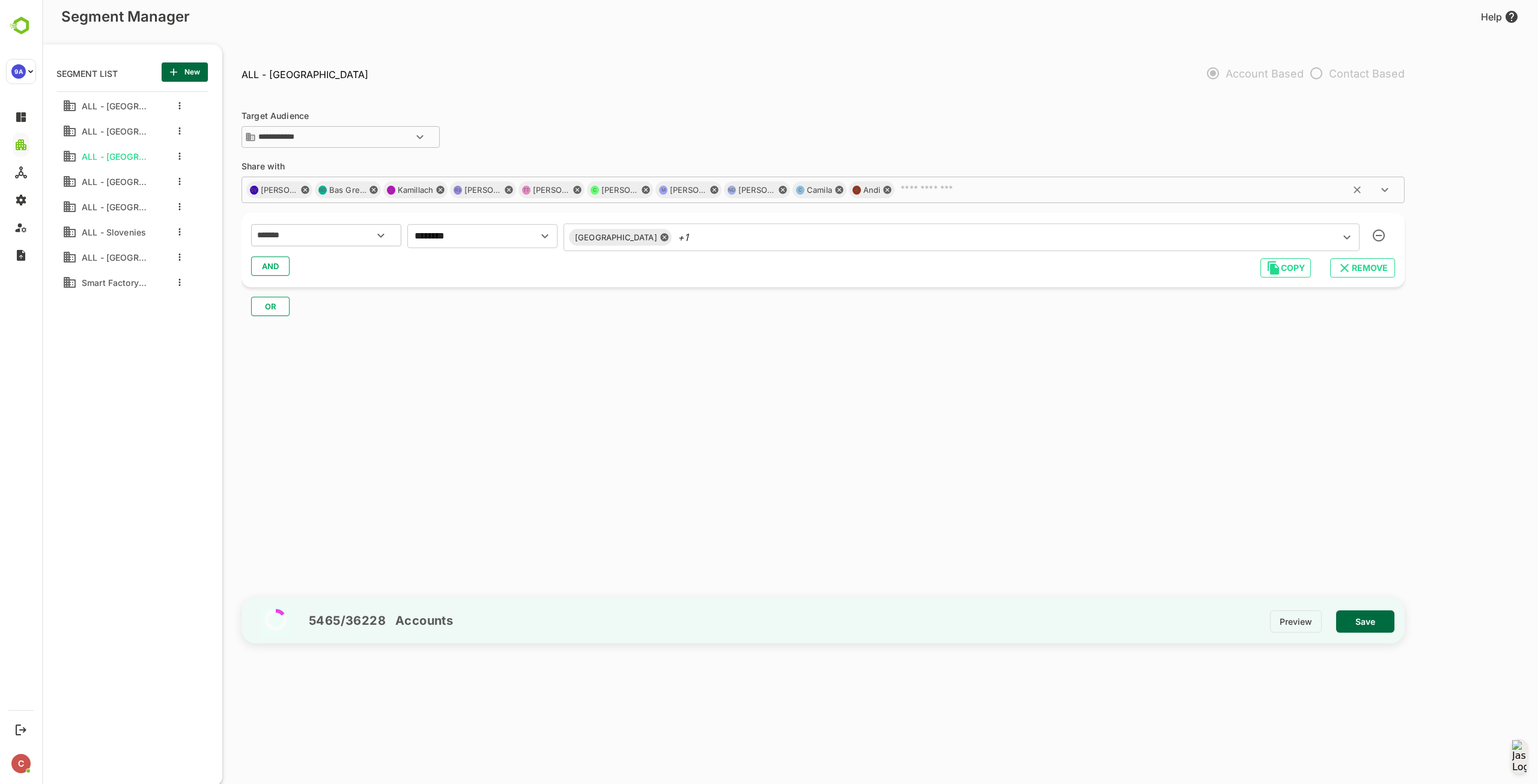
click at [955, 188] on input "text" at bounding box center [1130, 190] width 470 height 12
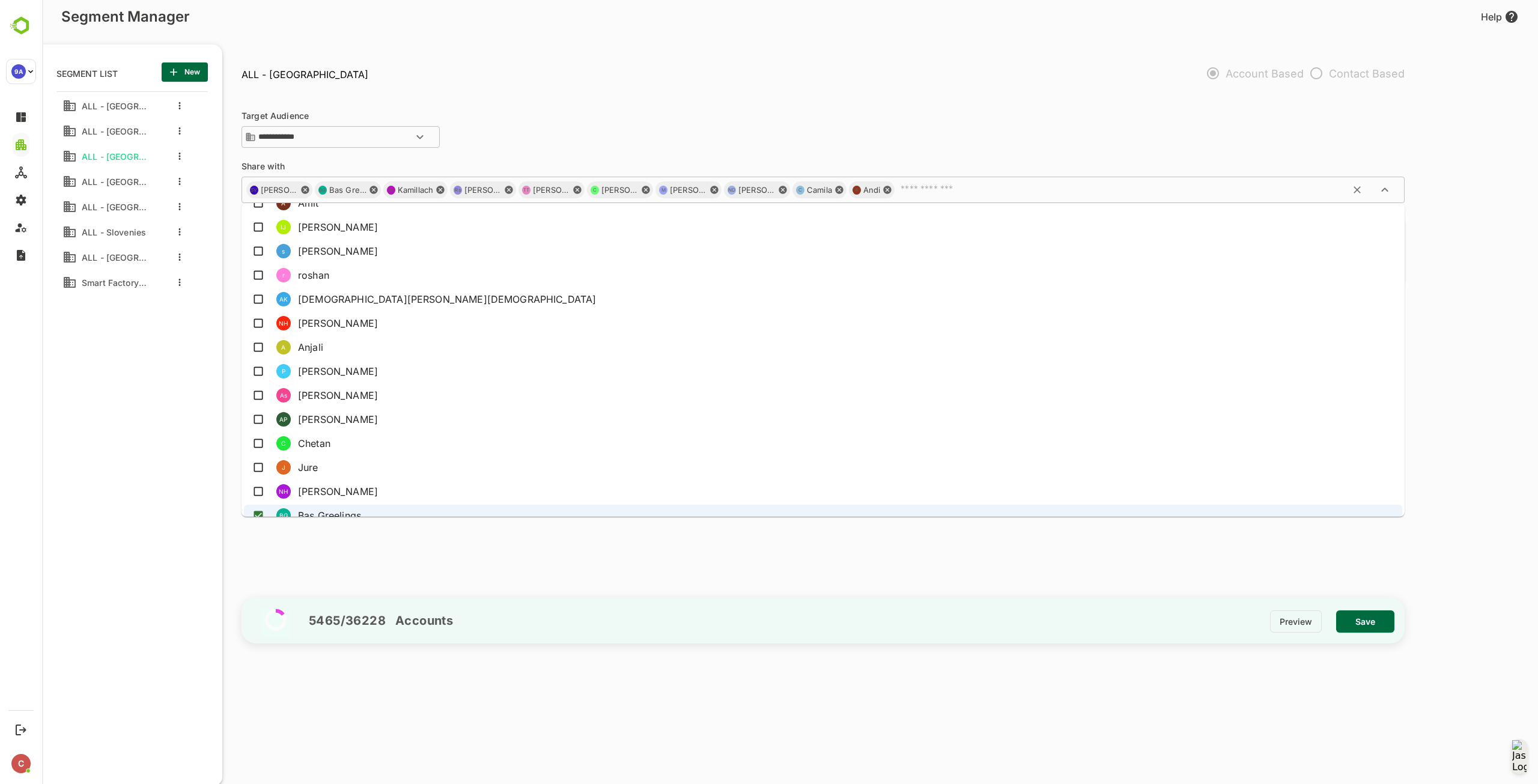
scroll to position [602, 0]
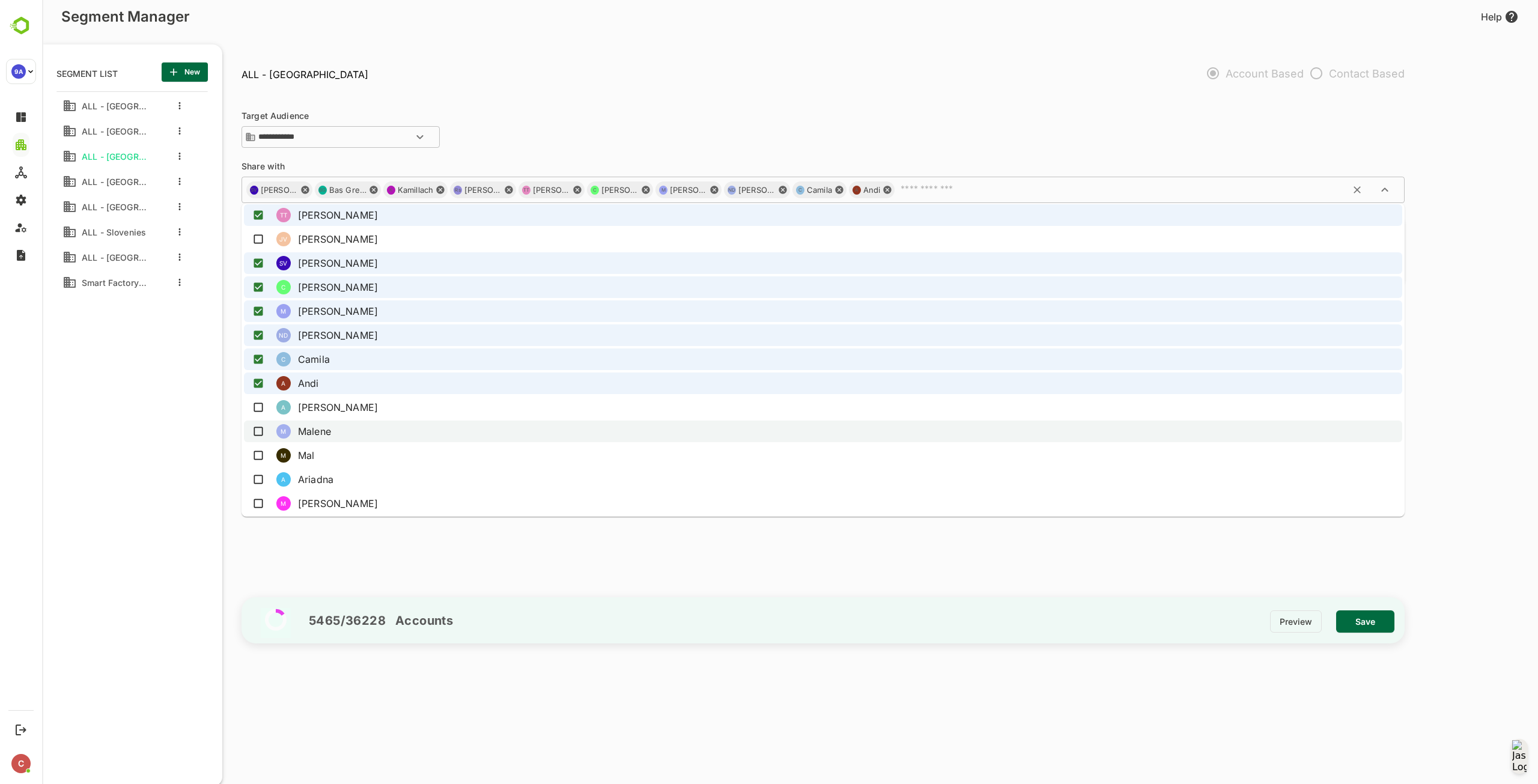
click at [545, 432] on li "M Malene" at bounding box center [823, 431] width 1158 height 21
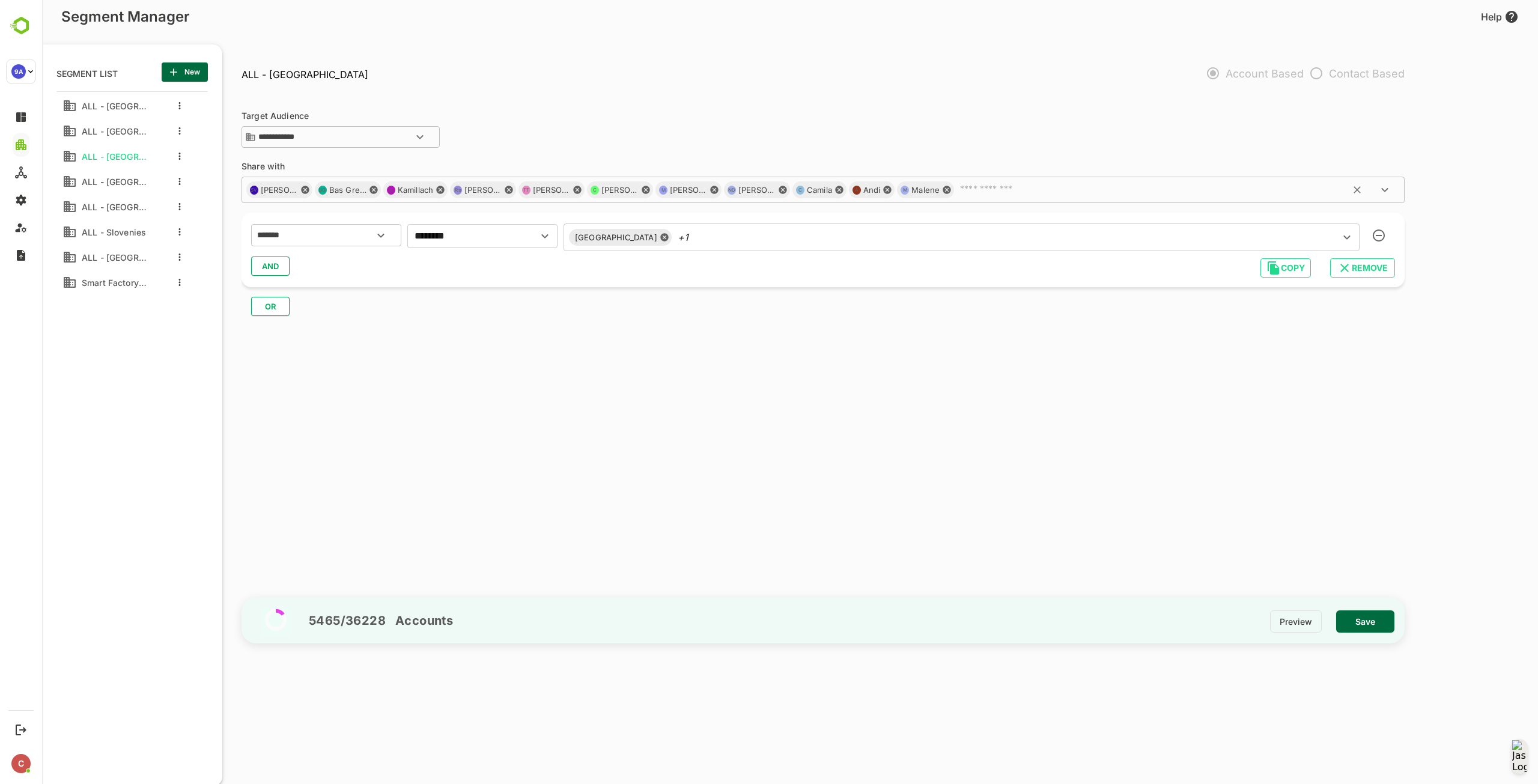
click at [1360, 621] on span "Save" at bounding box center [1365, 621] width 39 height 15
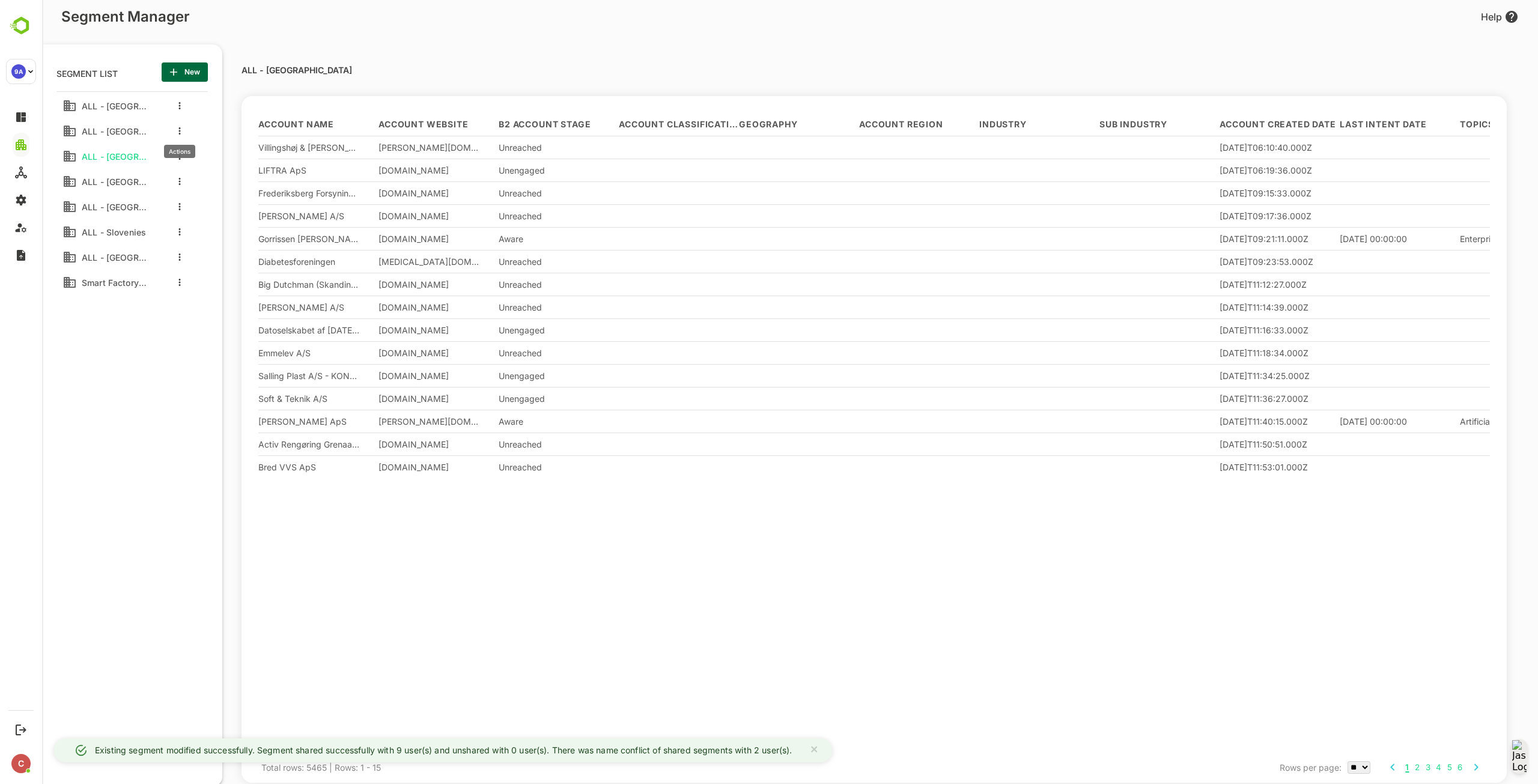
click at [182, 127] on button "more actions" at bounding box center [180, 131] width 6 height 11
click at [136, 131] on div at bounding box center [790, 392] width 1496 height 784
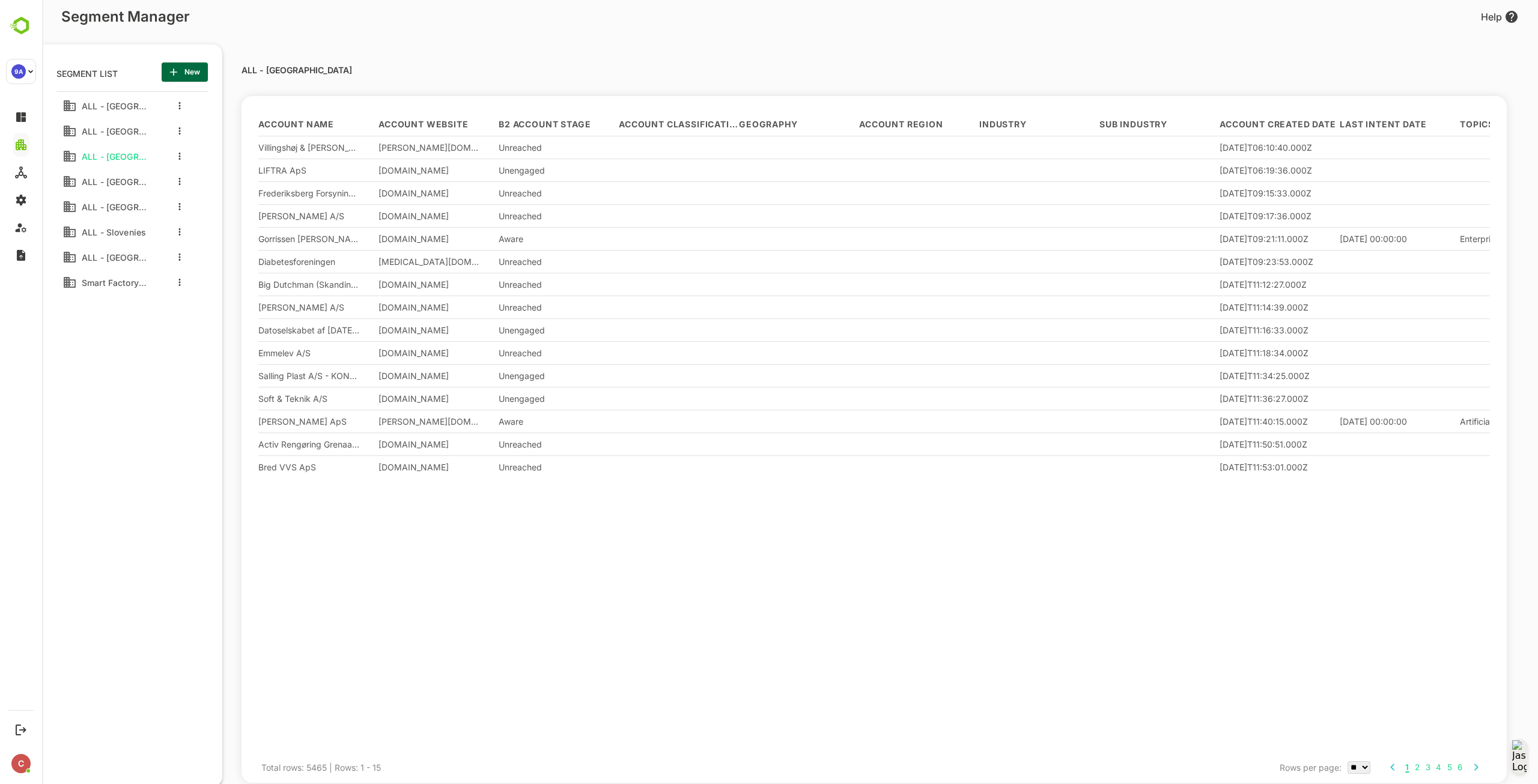
click at [188, 126] on div at bounding box center [177, 131] width 48 height 21
click at [179, 125] on button "more actions" at bounding box center [180, 131] width 6 height 11
click at [156, 384] on div at bounding box center [790, 392] width 1496 height 784
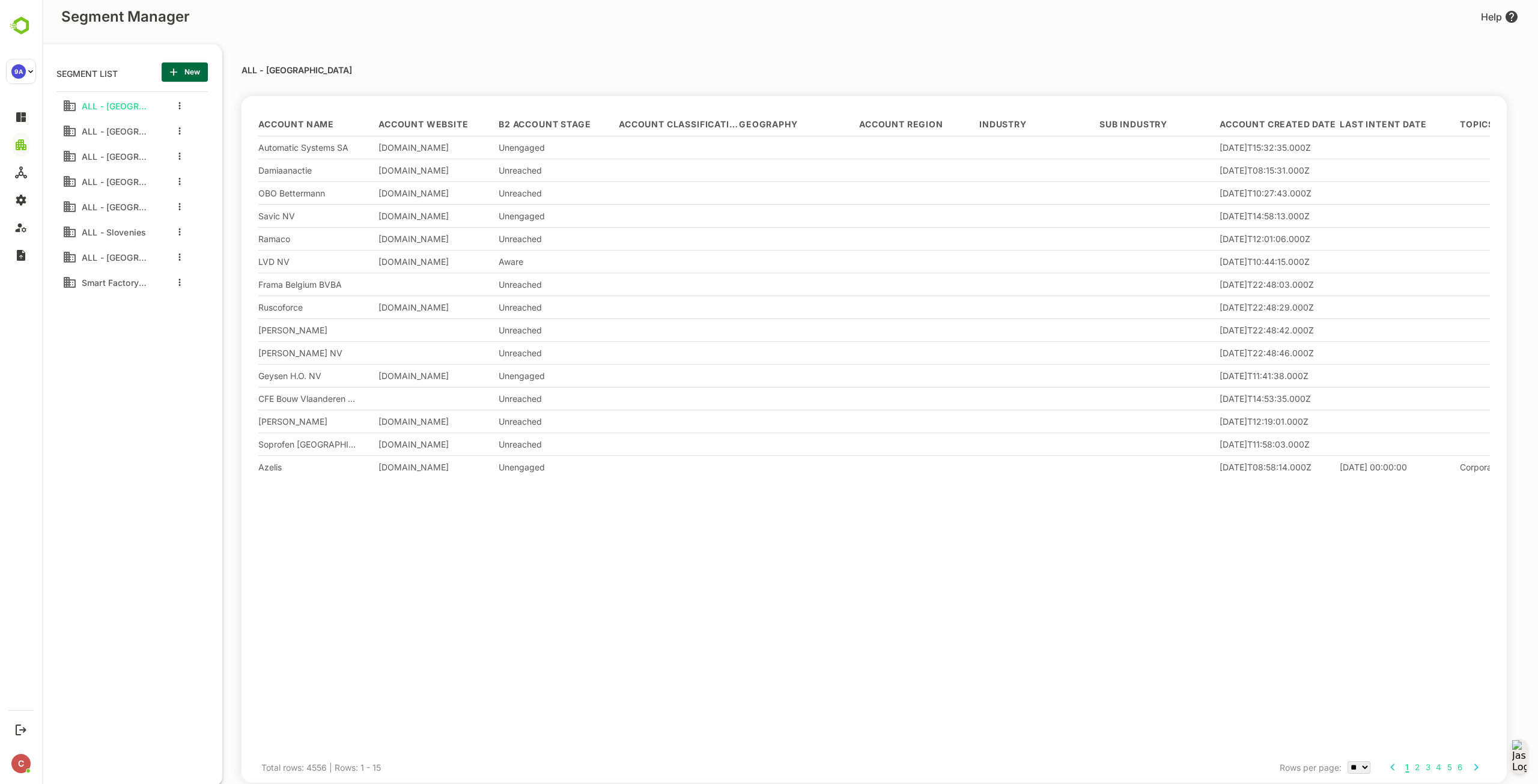
scroll to position [545, 148]
